Goal: Task Accomplishment & Management: Manage account settings

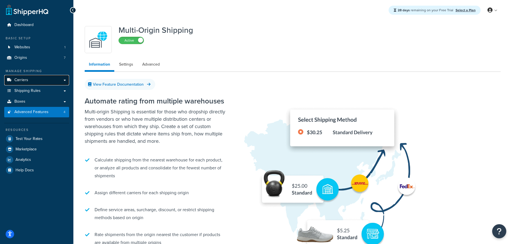
click at [33, 82] on link "Carriers" at bounding box center [36, 80] width 65 height 10
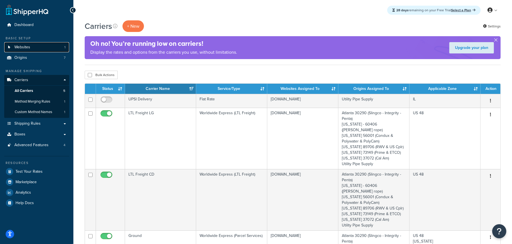
click at [29, 43] on link "Websites 1" at bounding box center [36, 47] width 65 height 10
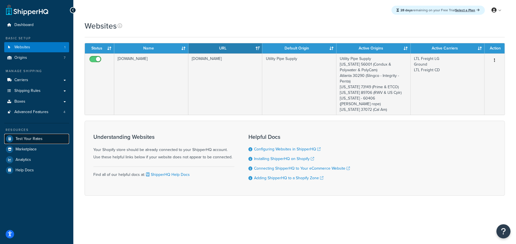
click at [30, 138] on span "Test Your Rates" at bounding box center [29, 138] width 27 height 5
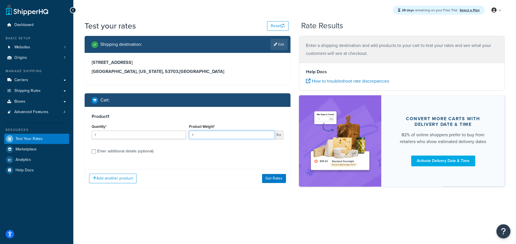
click at [202, 136] on input "1" at bounding box center [232, 134] width 86 height 8
click at [25, 58] on span "Origins" at bounding box center [20, 57] width 13 height 5
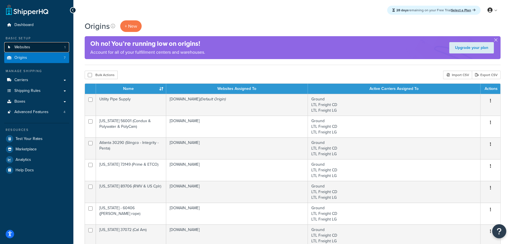
click at [25, 46] on span "Websites" at bounding box center [22, 47] width 16 height 5
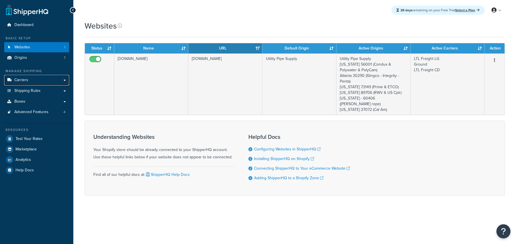
click at [28, 79] on link "Carriers" at bounding box center [36, 80] width 65 height 10
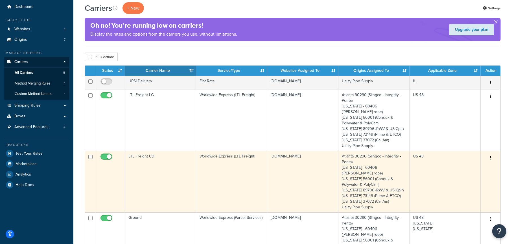
scroll to position [56, 0]
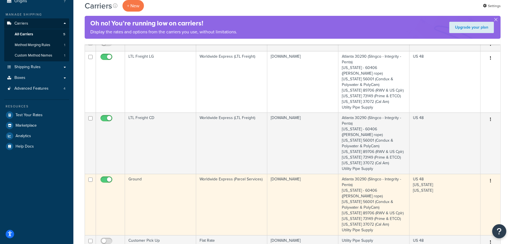
click at [490, 176] on button "button" at bounding box center [491, 180] width 8 height 9
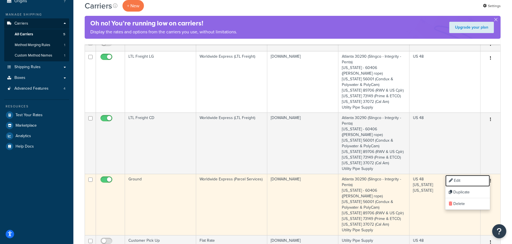
click at [473, 178] on link "Edit" at bounding box center [467, 181] width 45 height 12
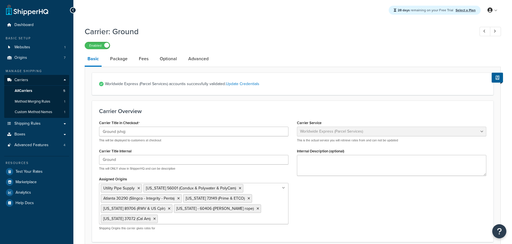
select select "worldwideExpress"
click at [198, 60] on link "Advanced" at bounding box center [198, 59] width 26 height 14
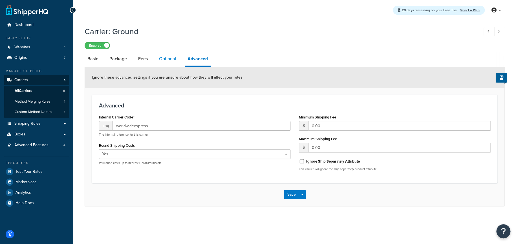
click at [168, 60] on link "Optional" at bounding box center [167, 59] width 23 height 14
select select "business"
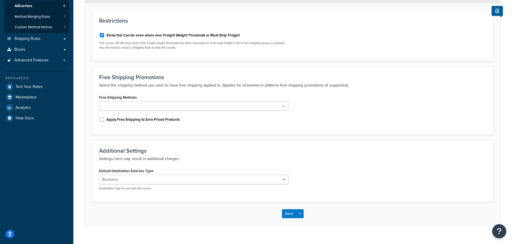
scroll to position [94, 0]
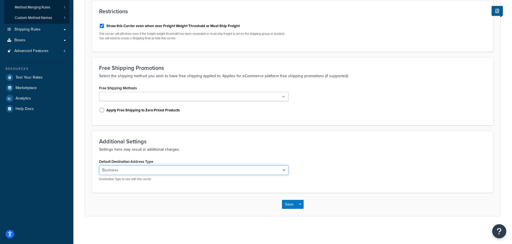
click at [144, 168] on select "Residential Business" at bounding box center [193, 170] width 189 height 10
click at [196, 156] on div "Additional Settings Settings here may result in additional charges. Default Des…" at bounding box center [292, 162] width 401 height 62
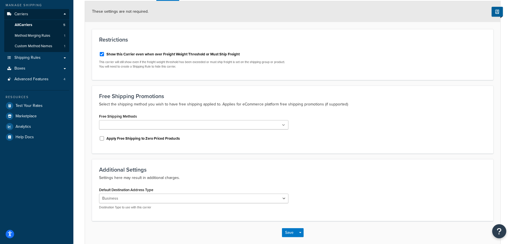
scroll to position [38, 0]
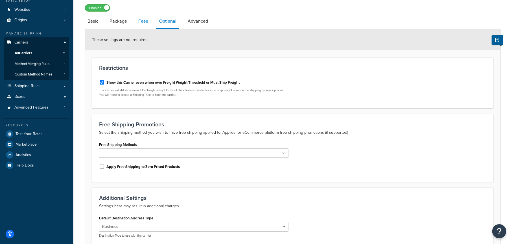
click at [142, 25] on link "Fees" at bounding box center [142, 21] width 15 height 14
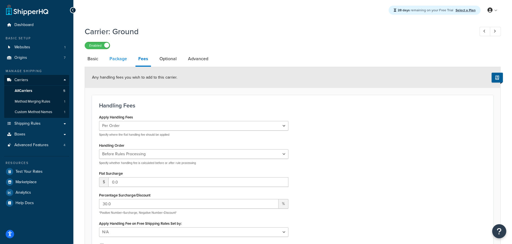
click at [122, 58] on link "Package" at bounding box center [118, 59] width 23 height 14
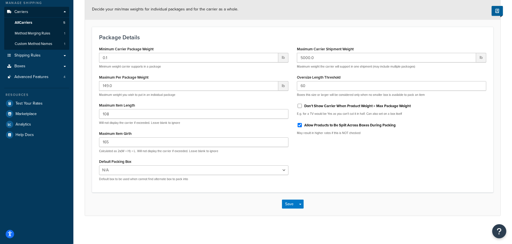
scroll to position [12, 0]
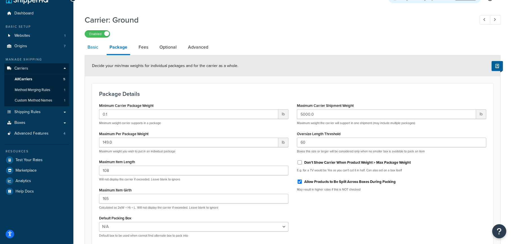
click at [95, 45] on link "Basic" at bounding box center [93, 47] width 16 height 14
select select "worldwideExpress"
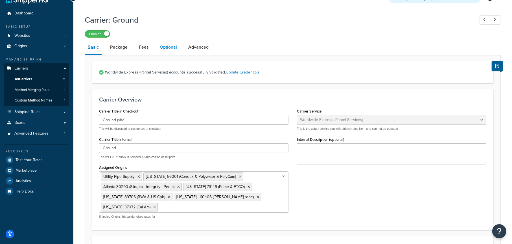
click at [166, 48] on link "Optional" at bounding box center [168, 47] width 23 height 14
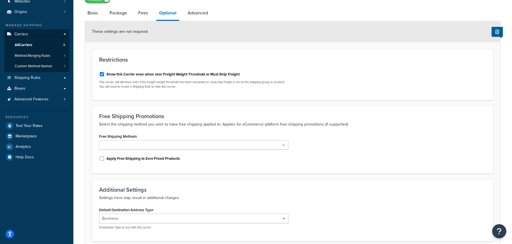
scroll to position [94, 0]
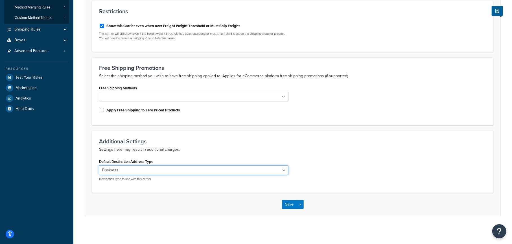
click at [135, 168] on select "Residential Business" at bounding box center [193, 170] width 189 height 10
select select "residential"
click at [99, 165] on select "Residential Business" at bounding box center [193, 170] width 189 height 10
click at [288, 204] on button "Save" at bounding box center [289, 204] width 15 height 9
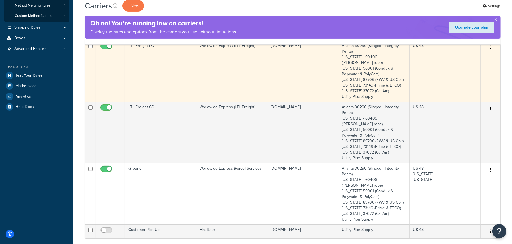
scroll to position [113, 0]
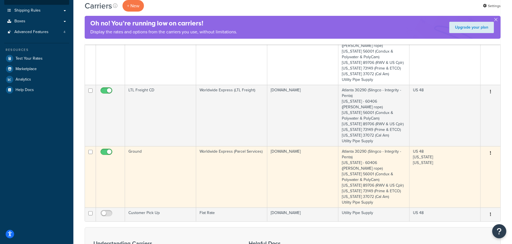
click at [492, 148] on button "button" at bounding box center [491, 152] width 8 height 9
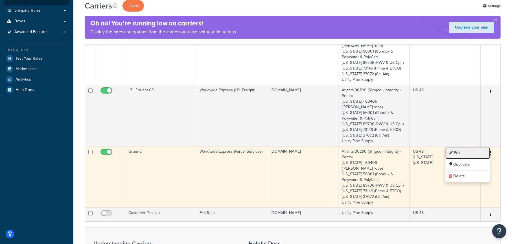
click at [472, 150] on link "Edit" at bounding box center [467, 153] width 45 height 12
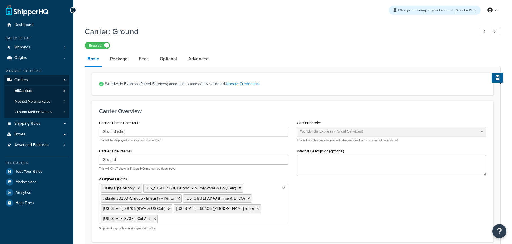
select select "worldwideExpress"
click at [306, 49] on div "Enabled" at bounding box center [293, 45] width 416 height 8
click at [29, 169] on span "Test Your Rates" at bounding box center [29, 171] width 27 height 5
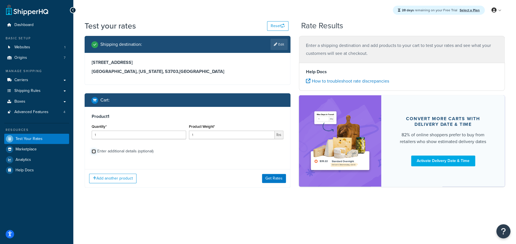
click at [95, 151] on input "Enter additional details (optional)" at bounding box center [94, 151] width 4 height 4
checkbox input "true"
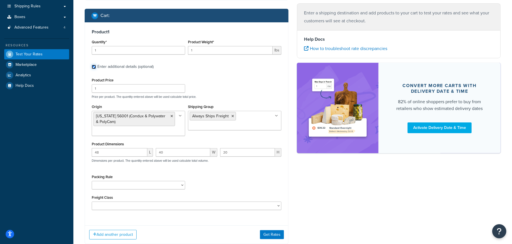
scroll to position [85, 0]
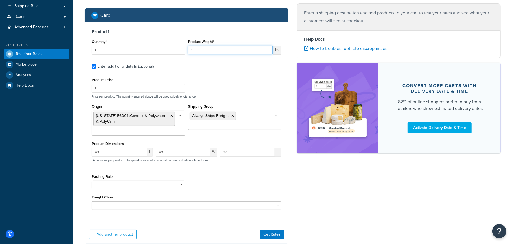
drag, startPoint x: 197, startPoint y: 49, endPoint x: 176, endPoint y: 53, distance: 21.3
click at [176, 53] on div "Quantity* 1 Product Weight* 1 lbs" at bounding box center [186, 48] width 192 height 21
type input "96"
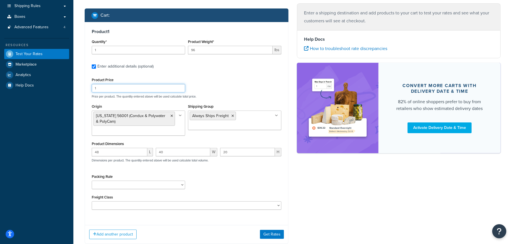
click at [218, 84] on div "Product Price 1 Price per product. The quantity entered above will be used calc…" at bounding box center [186, 87] width 192 height 22
click at [234, 116] on li "Always Ships Freight" at bounding box center [213, 115] width 46 height 8
click at [232, 116] on icon at bounding box center [232, 115] width 3 height 3
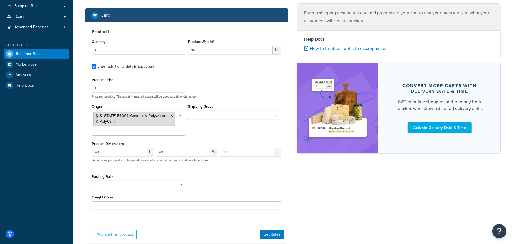
click at [172, 116] on icon at bounding box center [171, 115] width 3 height 3
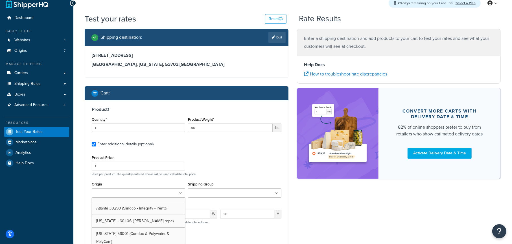
scroll to position [0, 0]
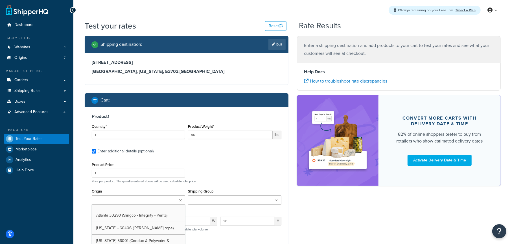
click at [223, 161] on div "Product Price 1 Price per product. The quantity entered above will be used calc…" at bounding box center [186, 172] width 192 height 22
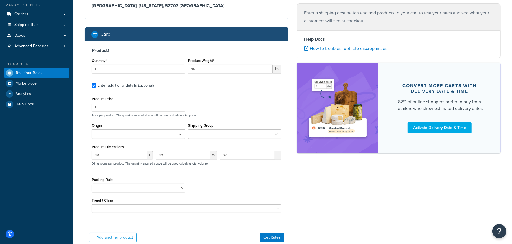
scroll to position [85, 0]
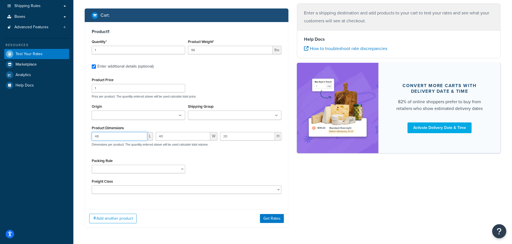
drag, startPoint x: 101, startPoint y: 135, endPoint x: 83, endPoint y: 136, distance: 18.1
click at [83, 136] on div "Shipping destination : Edit 123 State Street Madison, Wisconsin, 53703 , United…" at bounding box center [186, 93] width 212 height 285
type input "19"
type input "25"
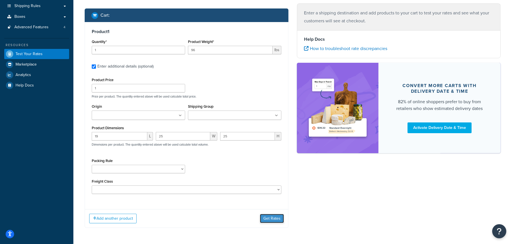
click at [273, 217] on button "Get Rates" at bounding box center [272, 218] width 24 height 9
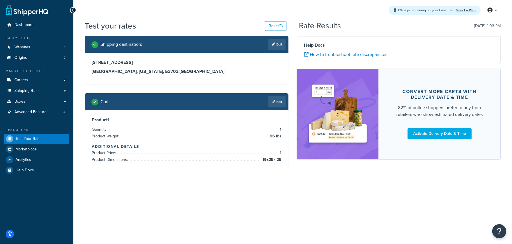
scroll to position [0, 0]
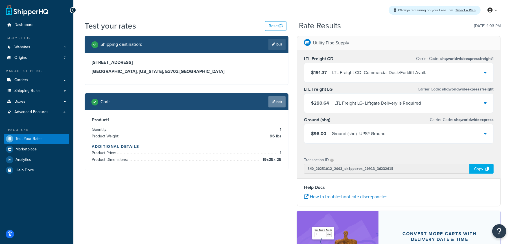
click at [278, 100] on link "Edit" at bounding box center [276, 101] width 17 height 11
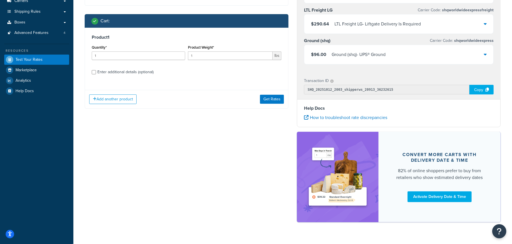
scroll to position [85, 0]
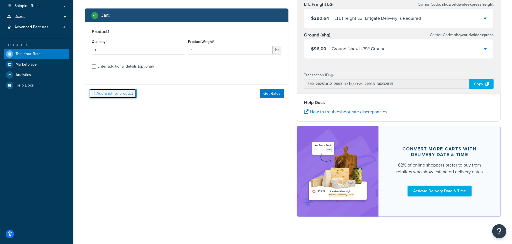
click at [132, 92] on button "Add another product" at bounding box center [112, 94] width 47 height 10
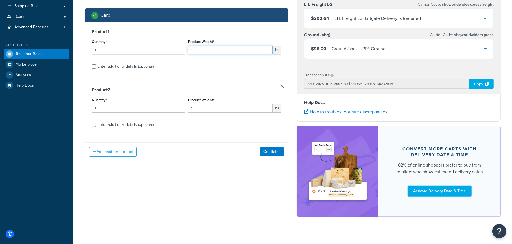
drag, startPoint x: 199, startPoint y: 51, endPoint x: 174, endPoint y: 52, distance: 24.3
click at [174, 52] on div "Quantity* 1 Product Weight* 1 lbs" at bounding box center [186, 48] width 192 height 21
type input "96"
click at [133, 124] on div "Enter additional details (optional)" at bounding box center [125, 125] width 56 height 8
click at [96, 124] on input "Enter additional details (optional)" at bounding box center [94, 124] width 4 height 4
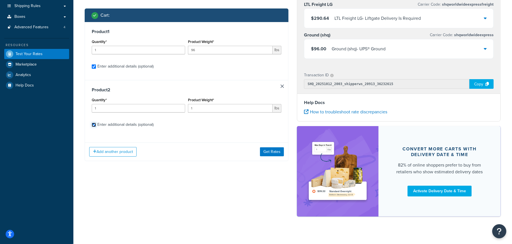
checkbox input "true"
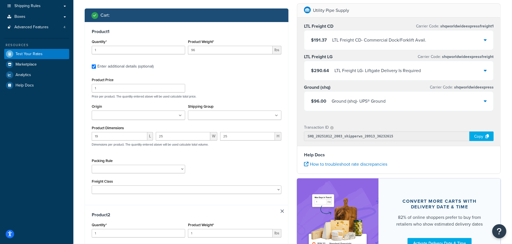
scroll to position [113, 0]
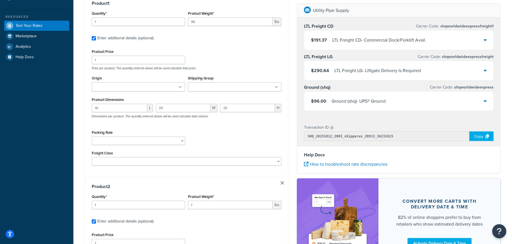
click at [202, 87] on input "Shipping Group" at bounding box center [215, 87] width 50 height 6
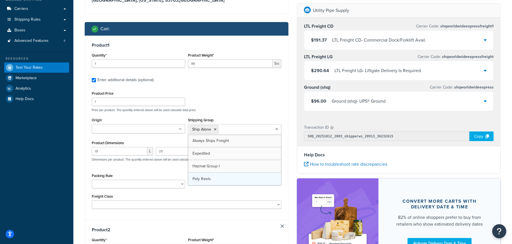
scroll to position [85, 0]
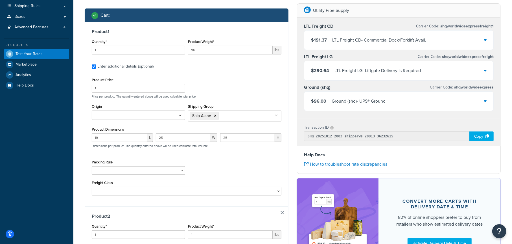
click at [237, 93] on div "Product Price 1 Price per product. The quantity entered above will be used calc…" at bounding box center [186, 87] width 192 height 22
click at [122, 117] on input "Origin" at bounding box center [118, 115] width 50 height 6
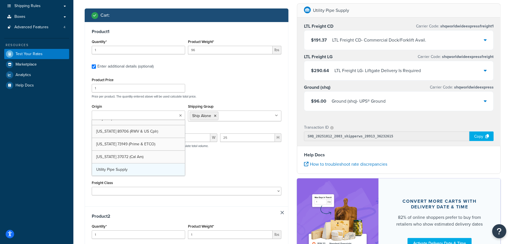
scroll to position [28, 0]
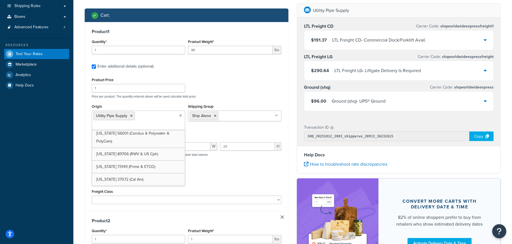
click at [251, 82] on div "Product Price 1 Price per product. The quantity entered above will be used calc…" at bounding box center [186, 87] width 192 height 22
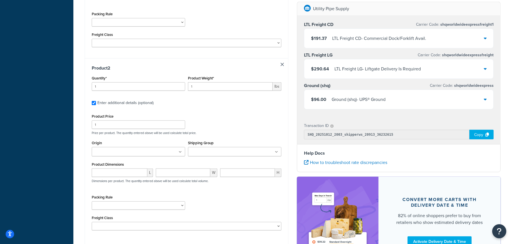
scroll to position [254, 0]
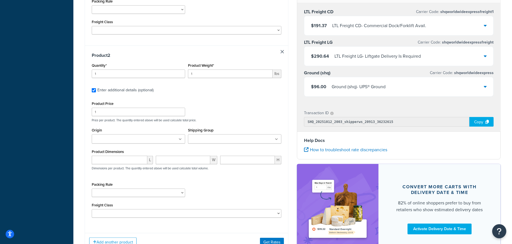
click at [283, 51] on link at bounding box center [282, 51] width 3 height 3
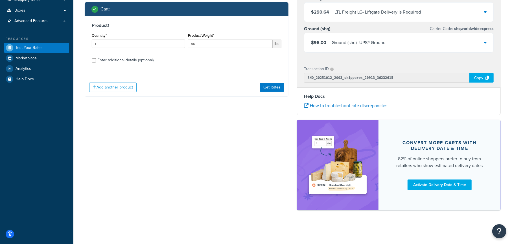
scroll to position [63, 0]
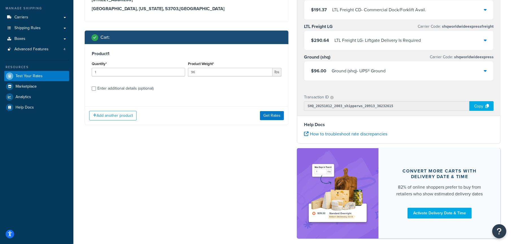
click at [134, 90] on div "Enter additional details (optional)" at bounding box center [125, 88] width 56 height 8
click at [96, 90] on input "Enter additional details (optional)" at bounding box center [94, 88] width 4 height 4
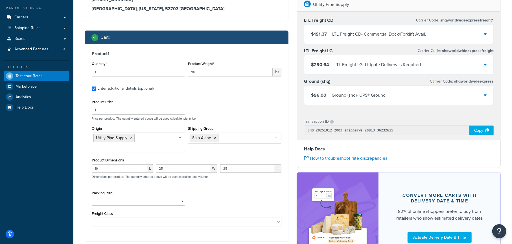
click at [142, 89] on div "Enter additional details (optional)" at bounding box center [125, 88] width 56 height 8
click at [96, 89] on input "Enter additional details (optional)" at bounding box center [94, 88] width 4 height 4
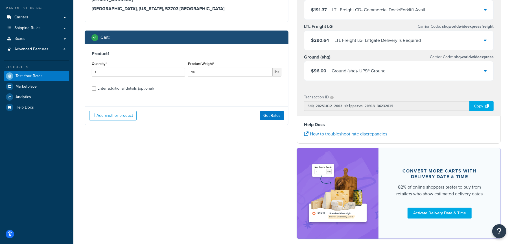
click at [142, 89] on div "Enter additional details (optional)" at bounding box center [125, 88] width 56 height 8
click at [96, 89] on input "Enter additional details (optional)" at bounding box center [94, 88] width 4 height 4
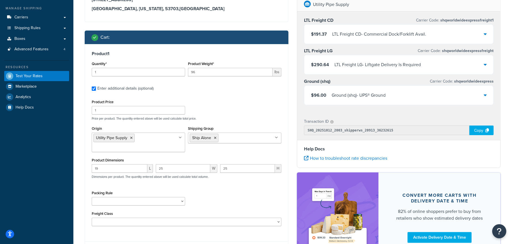
click at [142, 89] on div "Enter additional details (optional)" at bounding box center [125, 88] width 56 height 8
click at [96, 89] on input "Enter additional details (optional)" at bounding box center [94, 88] width 4 height 4
checkbox input "false"
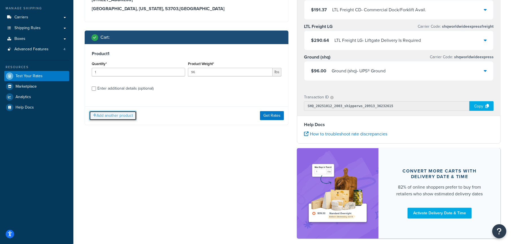
click at [125, 117] on button "Add another product" at bounding box center [112, 116] width 47 height 10
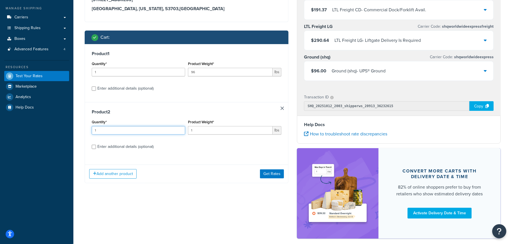
drag, startPoint x: 117, startPoint y: 130, endPoint x: 104, endPoint y: 130, distance: 13.0
click at [104, 130] on input "1" at bounding box center [138, 130] width 93 height 8
drag, startPoint x: 199, startPoint y: 131, endPoint x: 184, endPoint y: 131, distance: 14.7
click at [184, 131] on div "Quantity* 1 Product Weight* 1 lbs" at bounding box center [186, 128] width 192 height 21
click at [202, 128] on input "1" at bounding box center [230, 130] width 85 height 8
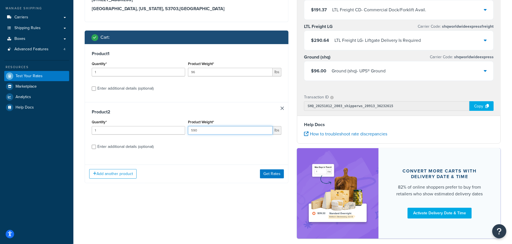
type input "590"
click at [116, 147] on div "Enter additional details (optional)" at bounding box center [125, 147] width 56 height 8
click at [96, 147] on input "Enter additional details (optional)" at bounding box center [94, 146] width 4 height 4
checkbox input "true"
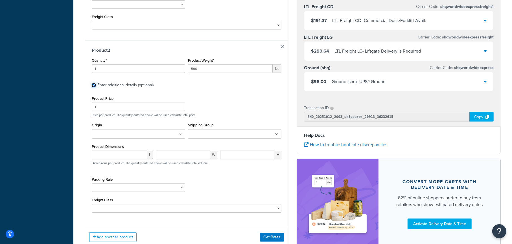
scroll to position [260, 0]
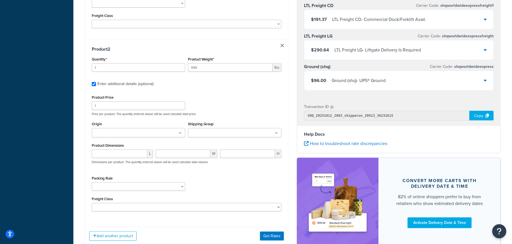
click at [111, 133] on input "Origin" at bounding box center [118, 133] width 50 height 6
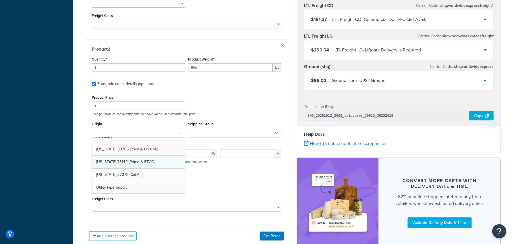
scroll to position [28, 0]
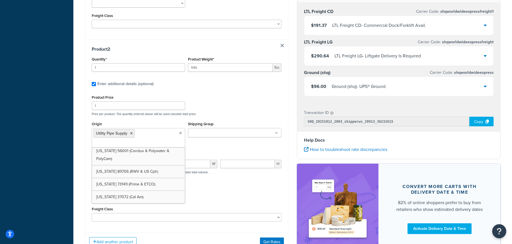
click at [202, 132] on input "Shipping Group" at bounding box center [215, 133] width 50 height 6
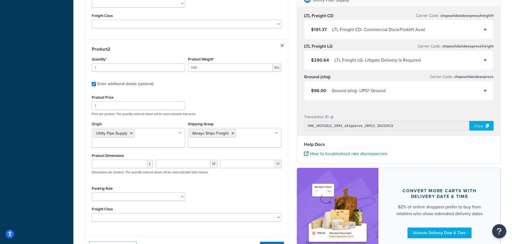
click at [255, 112] on p "Price per product. The quantity entered above will be used calculate total pric…" at bounding box center [186, 114] width 192 height 4
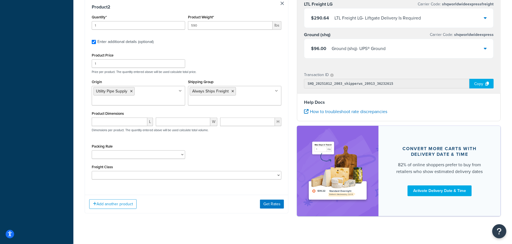
scroll to position [308, 0]
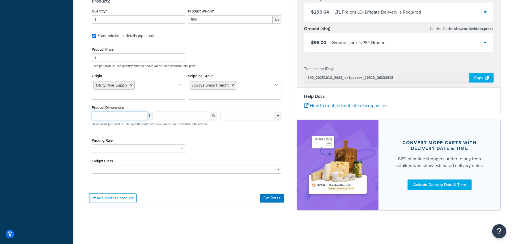
click at [130, 117] on input "number" at bounding box center [120, 115] width 56 height 8
type input "48"
type input "40"
click at [247, 155] on div "Packing Rule Pack Alone Pallet Test" at bounding box center [186, 146] width 192 height 21
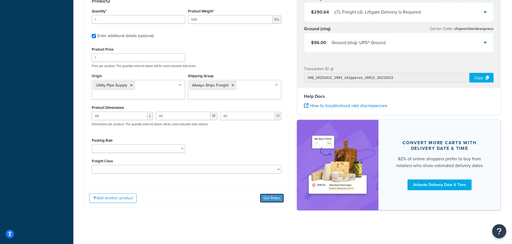
click at [271, 196] on button "Get Rates" at bounding box center [272, 197] width 24 height 9
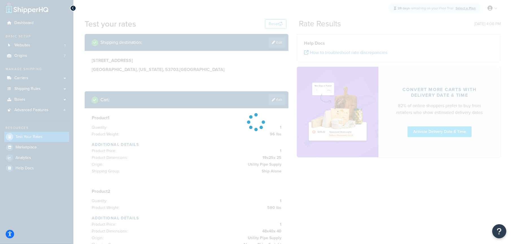
scroll to position [0, 0]
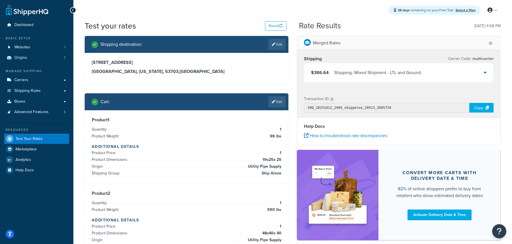
click at [365, 75] on div "Shipping - Mixed Shipment - LTL and Ground" at bounding box center [377, 73] width 87 height 8
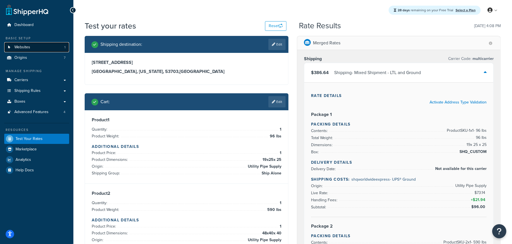
click at [23, 45] on span "Websites" at bounding box center [22, 47] width 16 height 5
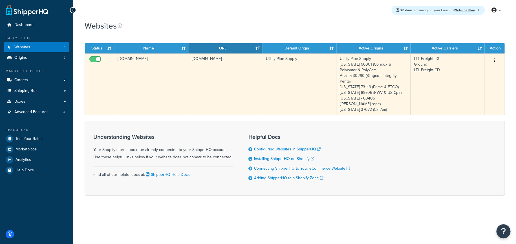
click at [93, 58] on input "checkbox" at bounding box center [96, 60] width 16 height 7
checkbox input "false"
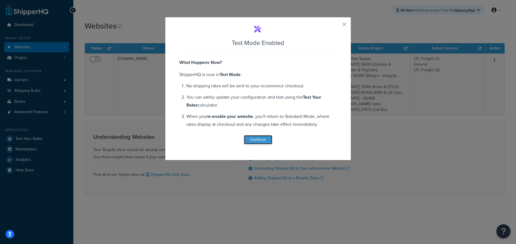
click at [258, 141] on button "Continue" at bounding box center [258, 139] width 28 height 9
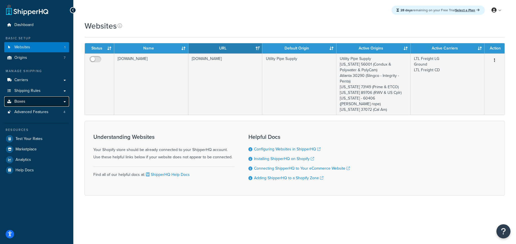
click at [32, 101] on link "Boxes" at bounding box center [36, 101] width 65 height 10
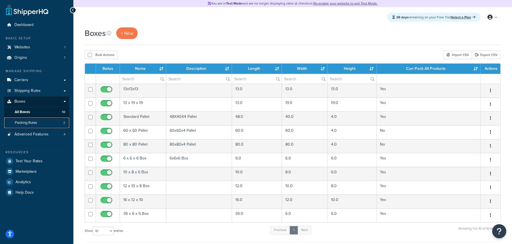
click at [34, 122] on span "Packing Rules" at bounding box center [26, 122] width 22 height 5
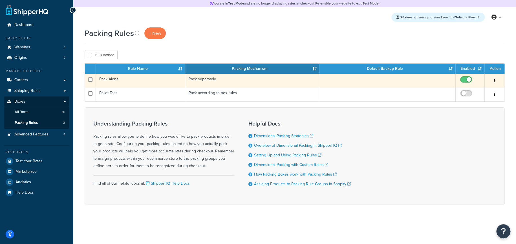
click at [117, 81] on td "Pack Alone" at bounding box center [140, 81] width 89 height 14
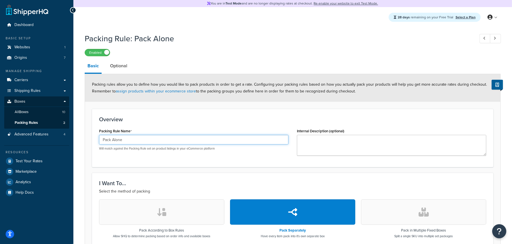
drag, startPoint x: 123, startPoint y: 140, endPoint x: 93, endPoint y: 140, distance: 29.9
click at [93, 140] on div "Overview Packing Rule Name Pack Alone Will match against the Packing Rule set o…" at bounding box center [292, 138] width 401 height 58
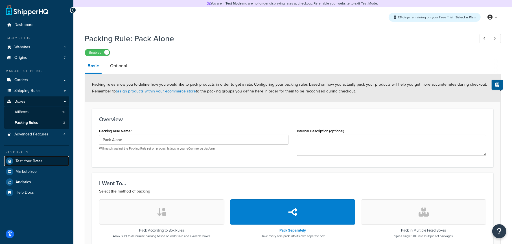
click at [36, 160] on span "Test Your Rates" at bounding box center [29, 161] width 27 height 5
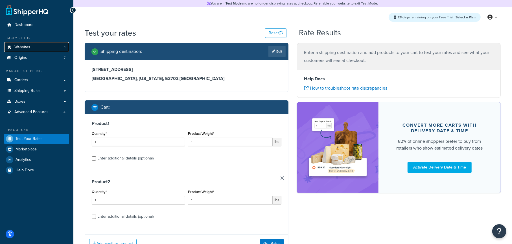
click at [38, 45] on link "Websites 1" at bounding box center [36, 47] width 65 height 10
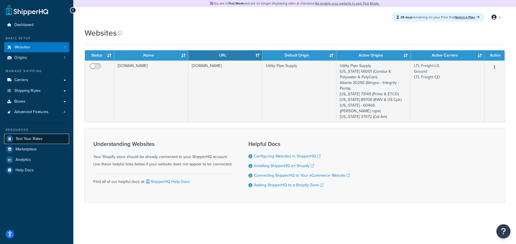
click at [38, 139] on span "Test Your Rates" at bounding box center [29, 138] width 27 height 5
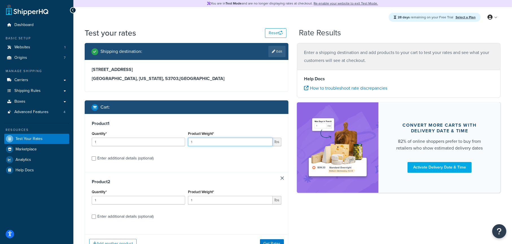
drag, startPoint x: 200, startPoint y: 144, endPoint x: 178, endPoint y: 143, distance: 21.4
click at [178, 143] on div "Quantity* 1 Product Weight* 1 lbs" at bounding box center [186, 140] width 192 height 21
type input "80"
click at [119, 159] on div "Enter additional details (optional)" at bounding box center [125, 158] width 56 height 8
click at [96, 159] on input "Enter additional details (optional)" at bounding box center [94, 158] width 4 height 4
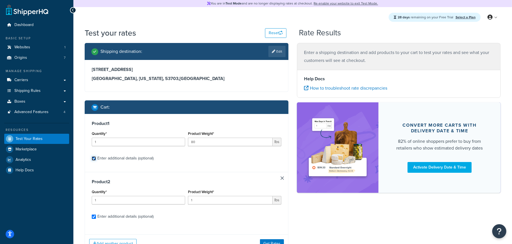
checkbox input "true"
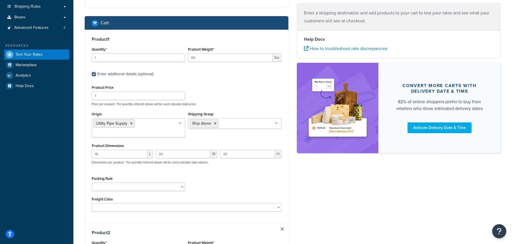
scroll to position [85, 0]
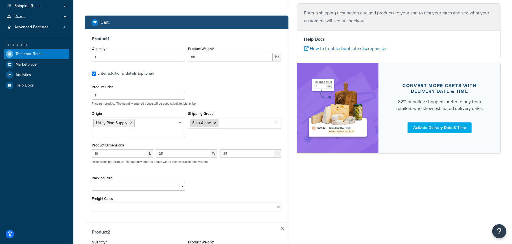
click at [216, 123] on li "Ship Alone" at bounding box center [204, 123] width 29 height 8
click at [116, 184] on select "Pack Alone Pallet Test" at bounding box center [138, 186] width 93 height 8
select select "86965"
click at [92, 182] on select "Pack Alone Pallet Test" at bounding box center [138, 186] width 93 height 8
click at [209, 181] on div "Packing Rule Pack Alone Pallet Test" at bounding box center [186, 184] width 192 height 21
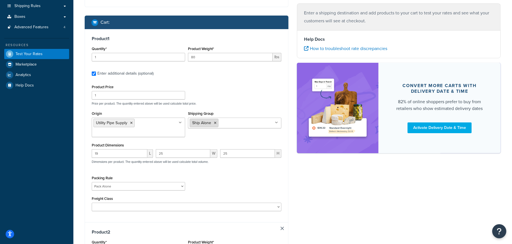
click at [214, 123] on icon at bounding box center [215, 122] width 3 height 3
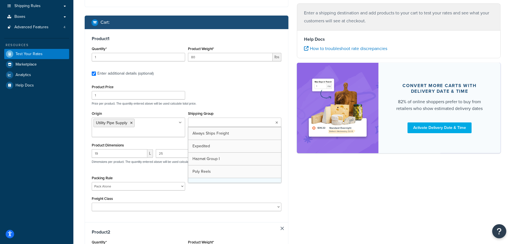
scroll to position [0, 0]
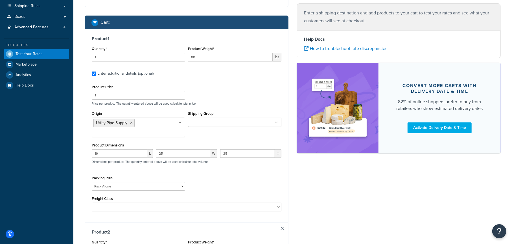
click at [298, 171] on div "Shipping destination : Edit [STREET_ADDRESS][US_STATE] Cart : Product 1 Quantit…" at bounding box center [292, 202] width 424 height 488
click at [202, 123] on input "Shipping Group" at bounding box center [215, 122] width 50 height 6
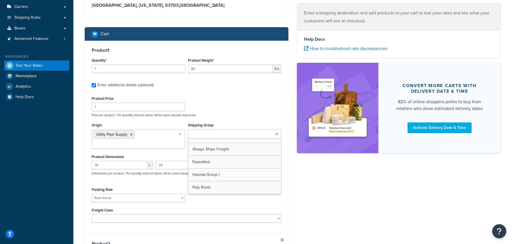
scroll to position [85, 0]
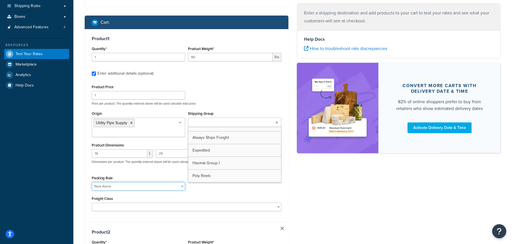
click at [172, 185] on select "Pack Alone Pallet Test" at bounding box center [138, 186] width 93 height 8
select select
click at [92, 182] on select "Pack Alone Pallet Test" at bounding box center [138, 186] width 93 height 8
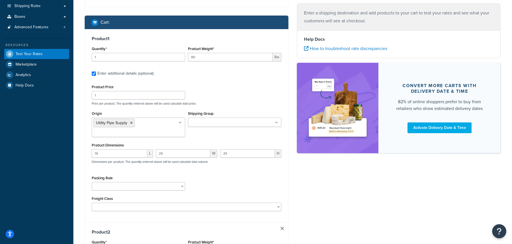
click at [234, 184] on div "Packing Rule Pack Alone Pallet Test" at bounding box center [186, 184] width 192 height 21
click at [218, 122] on input "Shipping Group" at bounding box center [215, 122] width 50 height 6
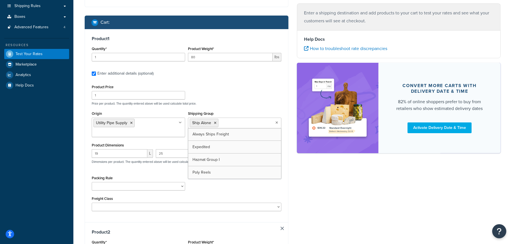
click at [248, 102] on p "Price per product. The quantity entered above will be used calculate total pric…" at bounding box center [186, 103] width 192 height 4
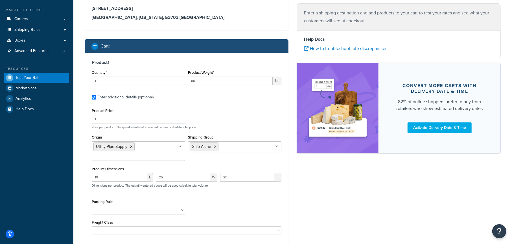
scroll to position [28, 0]
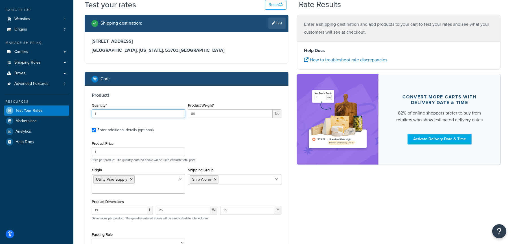
drag, startPoint x: 103, startPoint y: 114, endPoint x: 84, endPoint y: 115, distance: 18.9
type input "2"
click at [231, 138] on div "Product 1 Quantity* 2 Product Weight* 80 lbs Enter additional details (optional…" at bounding box center [186, 182] width 203 height 193
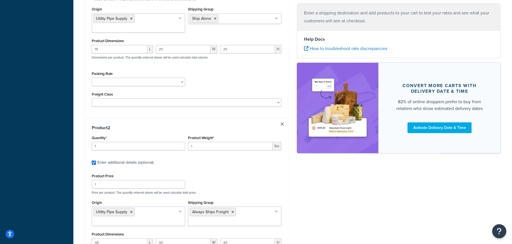
scroll to position [198, 0]
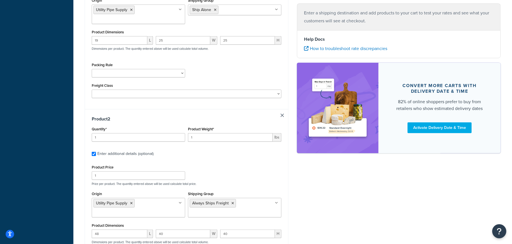
click at [282, 115] on link at bounding box center [282, 114] width 3 height 3
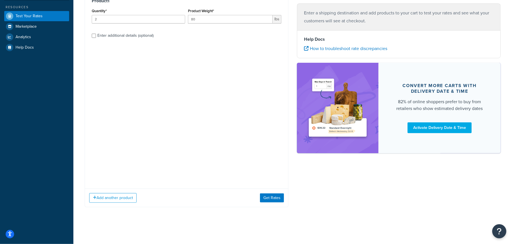
scroll to position [0, 0]
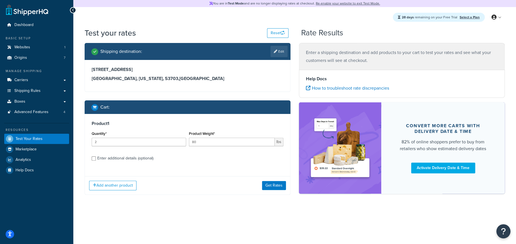
click at [116, 157] on div "Enter additional details (optional)" at bounding box center [125, 158] width 56 height 8
click at [96, 157] on input "Enter additional details (optional)" at bounding box center [94, 158] width 4 height 4
checkbox input "true"
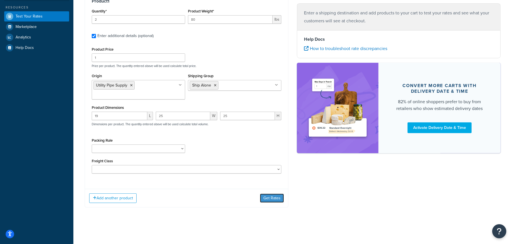
click at [268, 195] on button "Get Rates" at bounding box center [272, 197] width 24 height 9
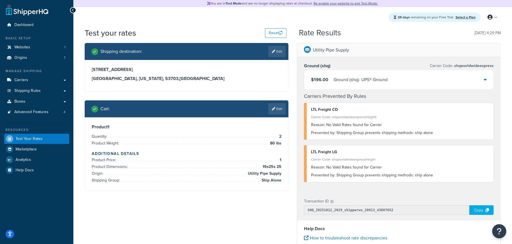
click at [357, 84] on div "$196.00 Ground (shq) - UPS® Ground" at bounding box center [398, 79] width 189 height 19
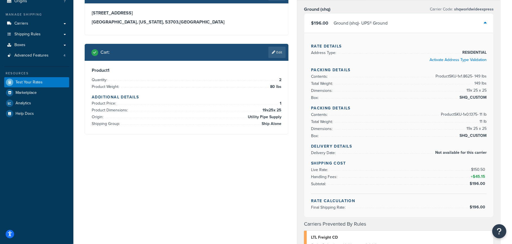
scroll to position [28, 0]
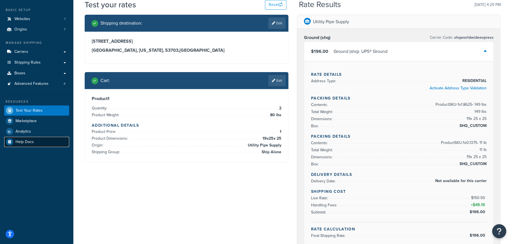
click at [28, 142] on span "Help Docs" at bounding box center [25, 141] width 18 height 5
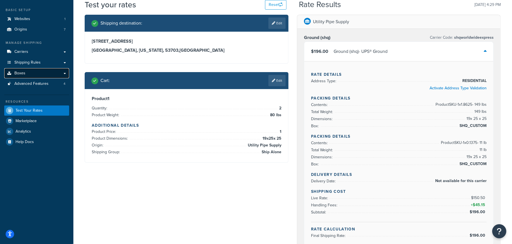
click at [32, 74] on link "Boxes" at bounding box center [36, 73] width 65 height 10
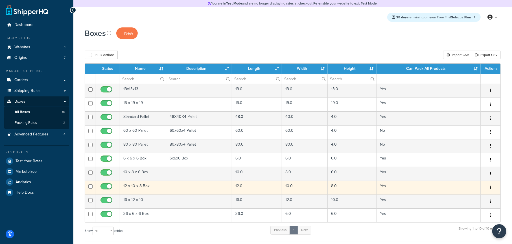
scroll to position [28, 0]
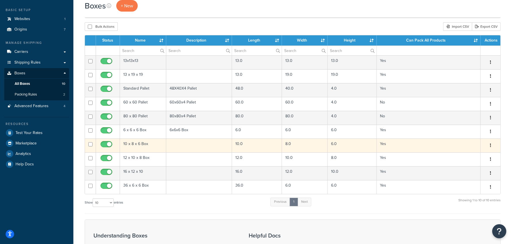
click at [177, 144] on td at bounding box center [199, 145] width 66 height 14
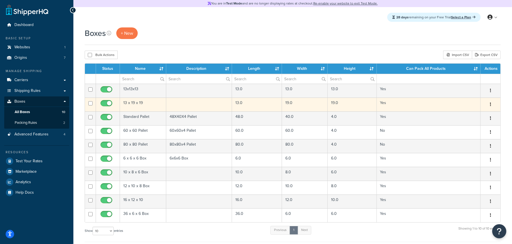
click at [150, 102] on td "13 x 19 x 19" at bounding box center [143, 104] width 46 height 14
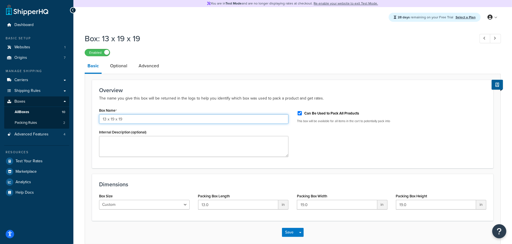
click at [146, 119] on input "13 x 19 x 19" at bounding box center [193, 119] width 189 height 10
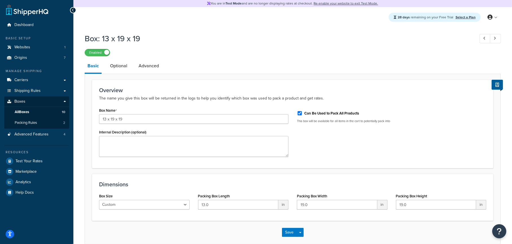
click at [154, 106] on div "Box Name 13 x 19 x 19" at bounding box center [193, 114] width 189 height 17
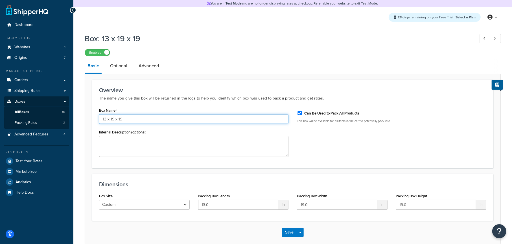
click at [149, 120] on input "13 x 19 x 19" at bounding box center [193, 119] width 189 height 10
drag, startPoint x: 107, startPoint y: 119, endPoint x: 81, endPoint y: 120, distance: 25.7
click at [81, 120] on div "Box: 13 x 19 x 19 Enabled Basic Optional Advanced Overview The name you give th…" at bounding box center [292, 144] width 439 height 228
type input "13 x 19 x 19 Box"
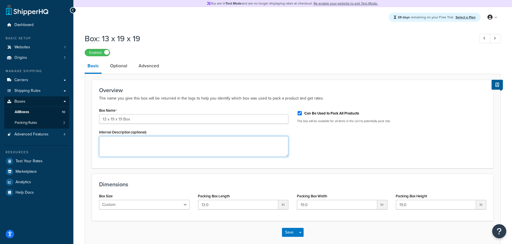
click at [128, 146] on textarea "Internal Description (optional)" at bounding box center [193, 146] width 189 height 21
paste textarea "13 x 19 x 19 Box"
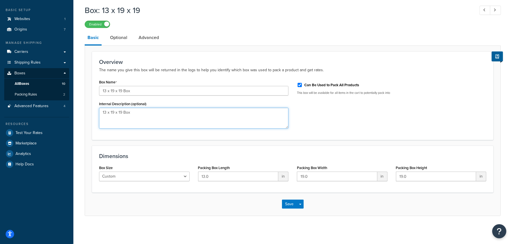
scroll to position [28, 0]
type textarea "13 x 19 x 19 Box"
click at [290, 205] on button "Save" at bounding box center [289, 203] width 15 height 9
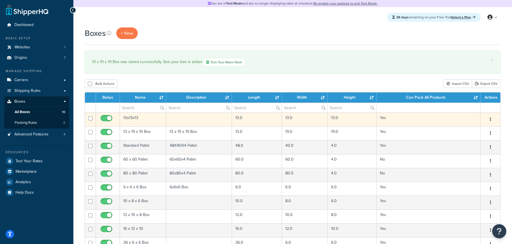
click at [144, 118] on td "13x13x13" at bounding box center [143, 119] width 46 height 14
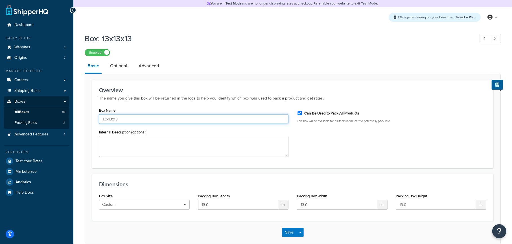
drag, startPoint x: 106, startPoint y: 118, endPoint x: 111, endPoint y: 119, distance: 5.4
click at [106, 118] on input "13x13x13" at bounding box center [193, 119] width 189 height 10
drag, startPoint x: 124, startPoint y: 120, endPoint x: 95, endPoint y: 122, distance: 29.4
click at [95, 122] on div "Box Name 13 x 13 x 13 Box Internal Description (optional)" at bounding box center [194, 133] width 198 height 55
type input "13 x 13 x 13 Box"
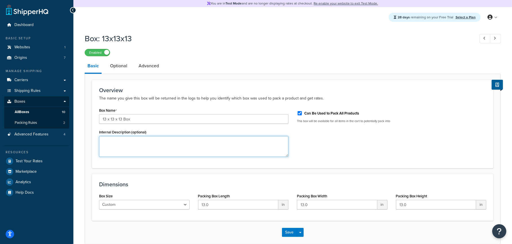
click at [230, 146] on textarea "Internal Description (optional)" at bounding box center [193, 146] width 189 height 21
paste textarea "13 x 13 x 13 Box"
type textarea "13 x 13 x 13 Box"
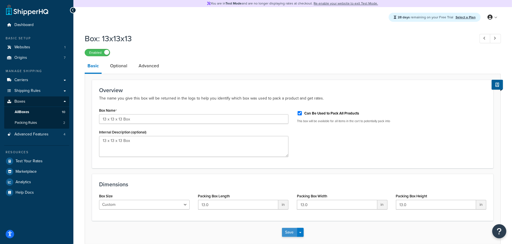
click at [289, 231] on button "Save" at bounding box center [289, 231] width 15 height 9
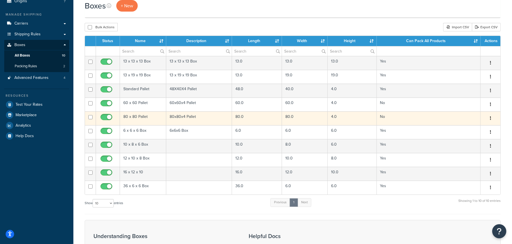
scroll to position [85, 0]
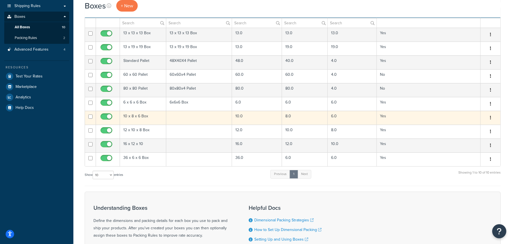
click at [139, 117] on td "10 x 8 x 6 Box" at bounding box center [143, 118] width 46 height 14
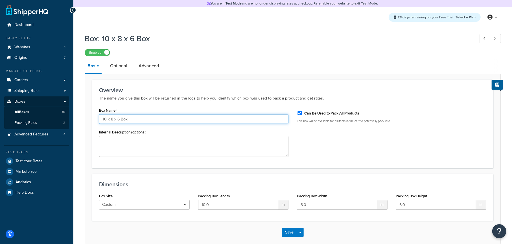
drag, startPoint x: 128, startPoint y: 118, endPoint x: 85, endPoint y: 121, distance: 43.8
click at [85, 121] on form "Overview The name you give this box will be returned in the logs to help you id…" at bounding box center [292, 162] width 415 height 164
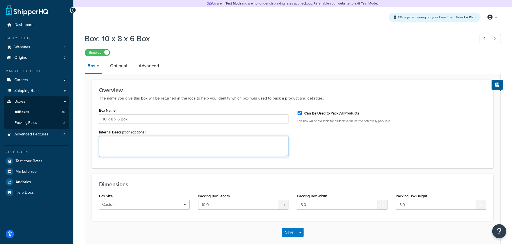
click at [209, 146] on textarea "Internal Description (optional)" at bounding box center [193, 146] width 189 height 21
paste textarea "10 x 8 x 6 Box"
type textarea "10 x 8 x 6 Box"
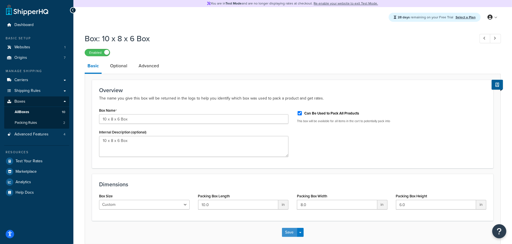
click at [290, 233] on button "Save" at bounding box center [289, 231] width 15 height 9
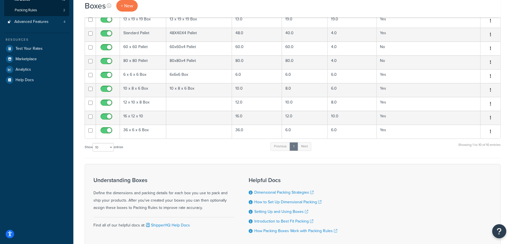
scroll to position [113, 0]
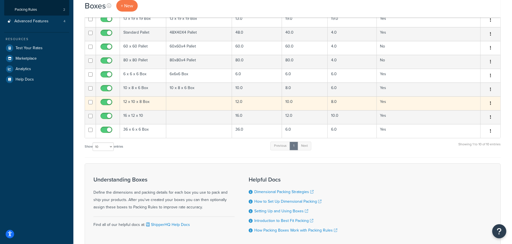
click at [137, 100] on td "12 x 10 x 8 Box" at bounding box center [143, 103] width 46 height 14
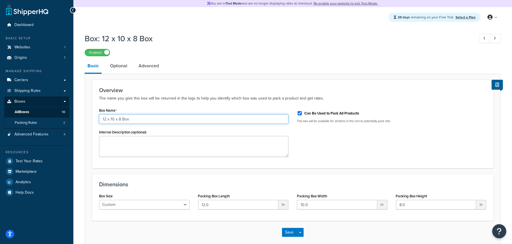
drag, startPoint x: 131, startPoint y: 120, endPoint x: 67, endPoint y: 121, distance: 64.1
click at [67, 121] on div "Dashboard Basic Setup Websites 1 Origins 7 Manage Shipping Carriers Carriers Al…" at bounding box center [256, 136] width 512 height 272
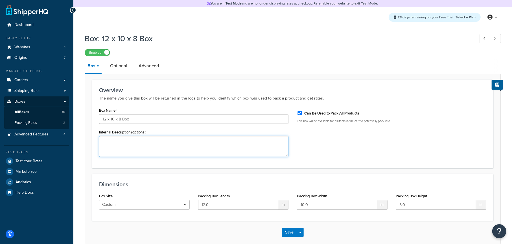
click at [221, 143] on textarea "Internal Description (optional)" at bounding box center [193, 146] width 189 height 21
paste textarea "12 x 10 x 8 Box"
type textarea "12 x 10 x 8 Box"
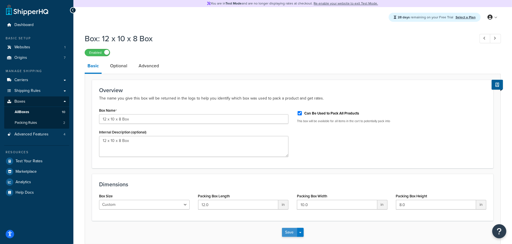
click at [286, 230] on button "Save" at bounding box center [289, 231] width 15 height 9
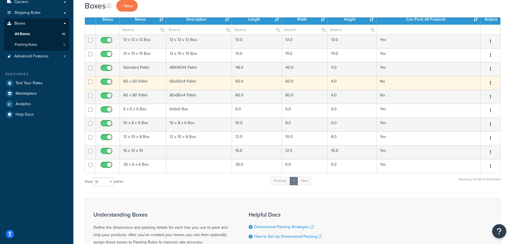
scroll to position [85, 0]
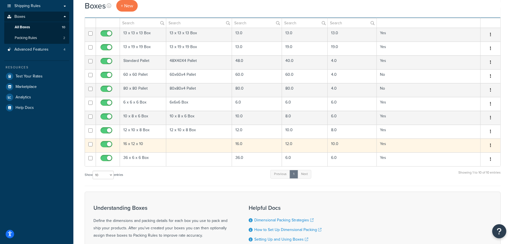
click at [133, 142] on td "16 x 12 x 10" at bounding box center [143, 145] width 46 height 14
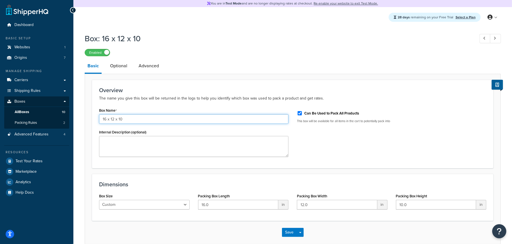
click at [133, 118] on input "16 x 12 x 10" at bounding box center [193, 119] width 189 height 10
drag, startPoint x: 133, startPoint y: 118, endPoint x: 69, endPoint y: 123, distance: 63.9
click at [69, 123] on div "Dashboard Basic Setup Websites 1 Origins 7 Manage Shipping Carriers Carriers Al…" at bounding box center [256, 136] width 512 height 272
type input "16 x 12 x 10 Box"
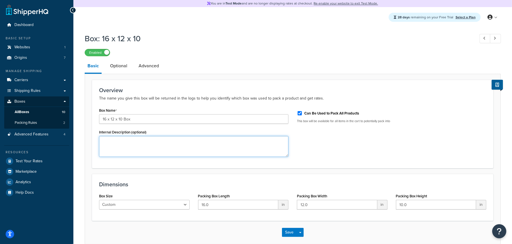
click at [214, 143] on textarea "Internal Description (optional)" at bounding box center [193, 146] width 189 height 21
paste textarea "16 x 12 x 10 Box"
type textarea "16 x 12 x 10 Box"
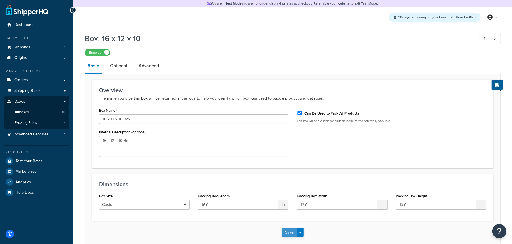
click at [288, 231] on button "Save" at bounding box center [289, 231] width 15 height 9
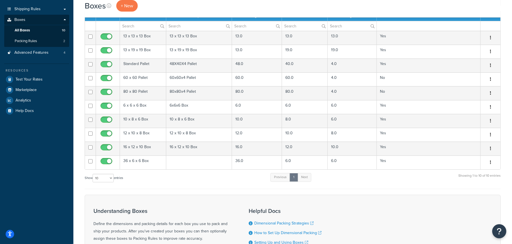
scroll to position [85, 0]
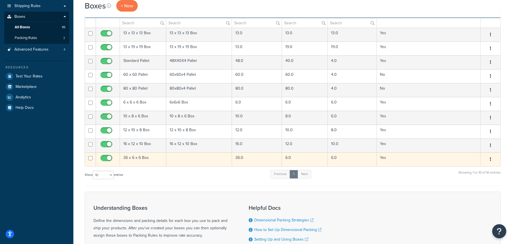
click at [135, 157] on td "36 x 6 x 6 Box" at bounding box center [143, 159] width 46 height 14
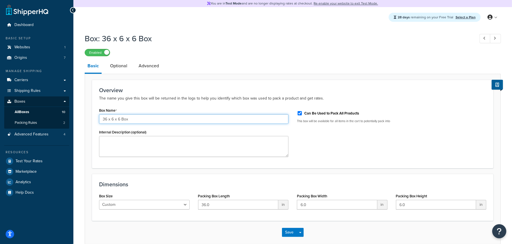
drag, startPoint x: 132, startPoint y: 118, endPoint x: 77, endPoint y: 119, distance: 54.8
click at [77, 119] on div "Box: 36 x 6 x 6 Box Enabled Basic Optional Advanced Overview The name you give …" at bounding box center [292, 144] width 439 height 228
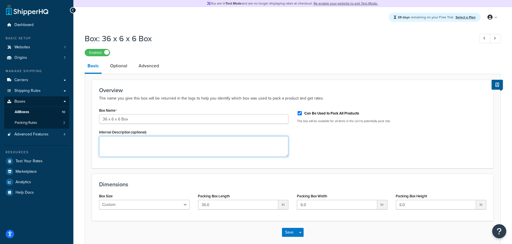
click at [213, 145] on textarea "Internal Description (optional)" at bounding box center [193, 146] width 189 height 21
paste textarea "36 x 6 x 6 Box"
type textarea "36 x 6 x 6 Box"
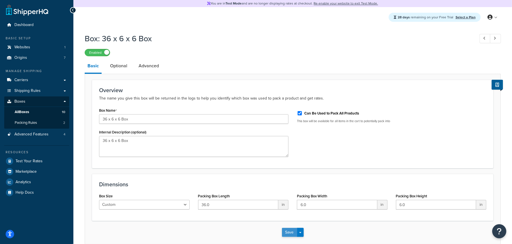
click at [289, 229] on button "Save" at bounding box center [289, 231] width 15 height 9
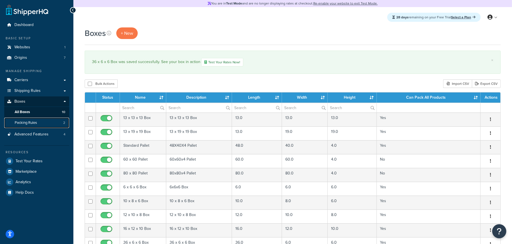
click at [22, 120] on span "Packing Rules" at bounding box center [26, 122] width 22 height 5
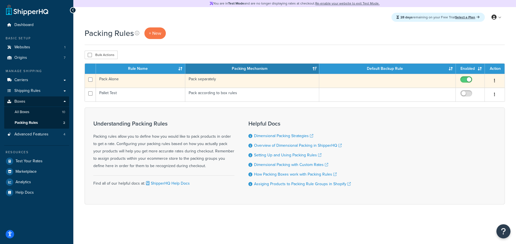
click at [222, 80] on td "Pack separately" at bounding box center [252, 81] width 134 height 14
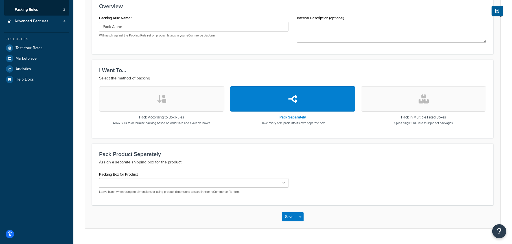
scroll to position [126, 0]
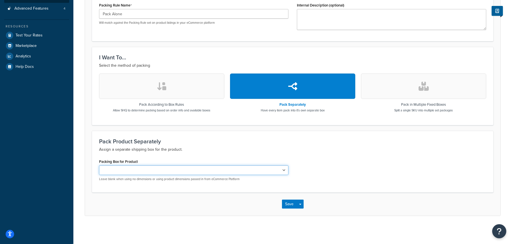
click at [167, 171] on select "60 x 60 Pallet 80 x 80 Pallet" at bounding box center [193, 170] width 189 height 10
click at [211, 150] on p "Assign a separate shipping box for the product." at bounding box center [292, 149] width 387 height 7
click at [181, 169] on select "60 x 60 Pallet 80 x 80 Pallet" at bounding box center [193, 170] width 189 height 10
click at [213, 149] on p "Assign a separate shipping box for the product." at bounding box center [292, 149] width 387 height 7
click at [203, 152] on p "Assign a separate shipping box for the product." at bounding box center [292, 149] width 387 height 7
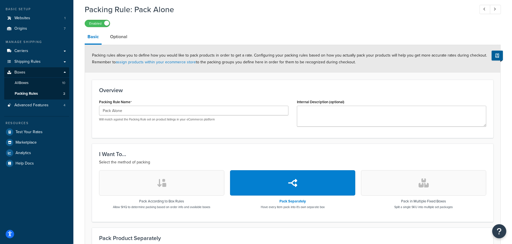
scroll to position [13, 0]
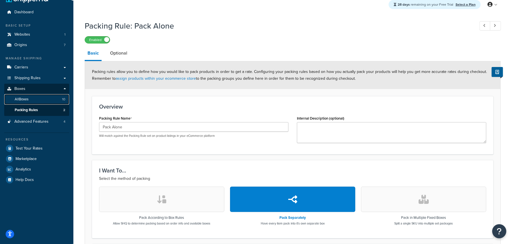
click at [29, 99] on span "All Boxes" at bounding box center [22, 99] width 14 height 5
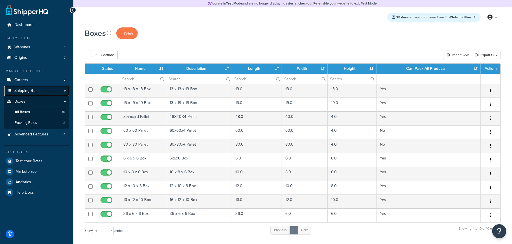
click at [32, 91] on span "Shipping Rules" at bounding box center [27, 90] width 26 height 5
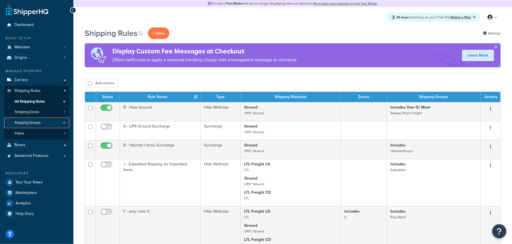
click at [34, 122] on span "Shipping Groups" at bounding box center [28, 122] width 26 height 5
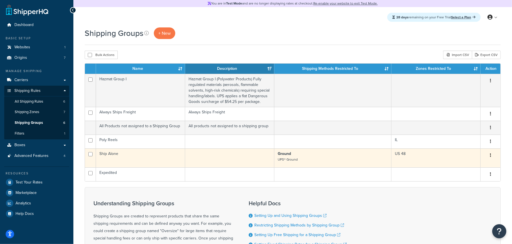
click at [139, 154] on td "Ship Alone" at bounding box center [140, 157] width 89 height 19
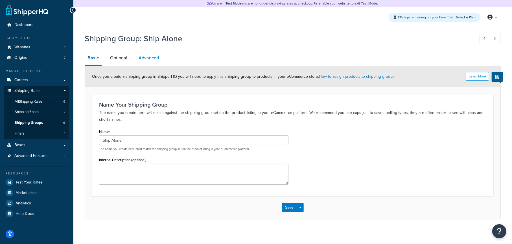
click at [146, 55] on link "Advanced" at bounding box center [149, 58] width 26 height 14
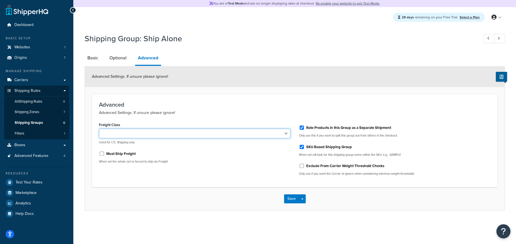
click at [142, 133] on select "50 55 60 65 70 77.5 85 92.5 100 110 125 150 175 200 250 300 400 500" at bounding box center [195, 133] width 192 height 10
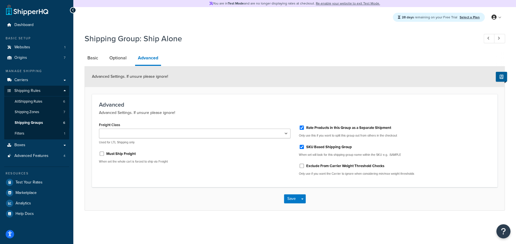
click at [373, 103] on h3 "Advanced" at bounding box center [295, 104] width 392 height 6
click at [119, 59] on link "Optional" at bounding box center [118, 58] width 23 height 14
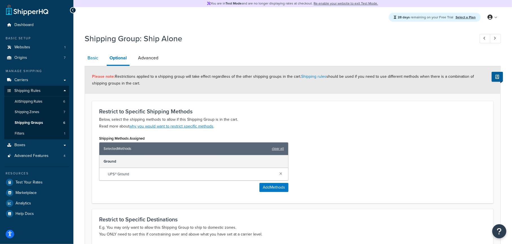
click at [89, 60] on link "Basic" at bounding box center [93, 58] width 16 height 14
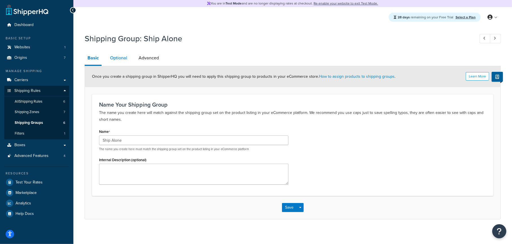
click at [123, 56] on link "Optional" at bounding box center [118, 58] width 23 height 14
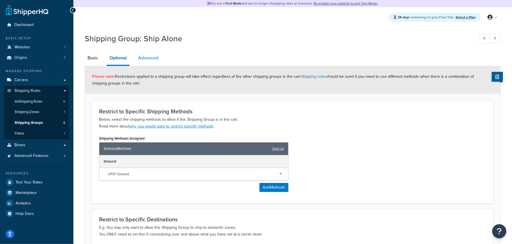
click at [145, 59] on link "Advanced" at bounding box center [148, 58] width 26 height 14
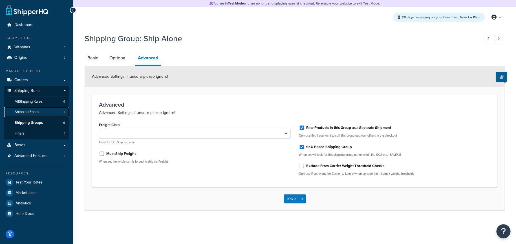
click at [30, 111] on span "Shipping Zones" at bounding box center [27, 111] width 25 height 5
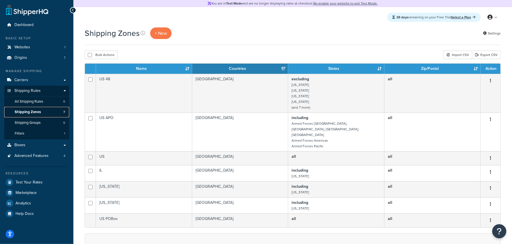
click at [27, 109] on span "Shipping Zones" at bounding box center [28, 111] width 26 height 5
drag, startPoint x: 0, startPoint y: 0, endPoint x: 28, endPoint y: 111, distance: 114.4
click at [28, 111] on span "Shipping Zones" at bounding box center [28, 111] width 26 height 5
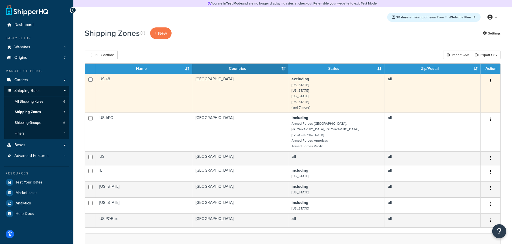
click at [369, 94] on td "excluding Alaska Hawaii American Samoa Guam (and 7 more)" at bounding box center [336, 93] width 96 height 39
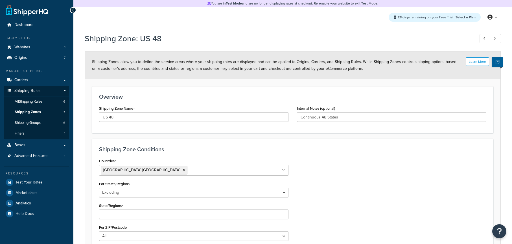
select select "excluding"
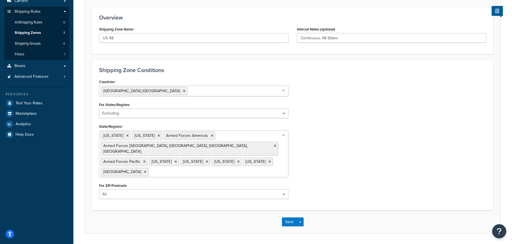
scroll to position [85, 0]
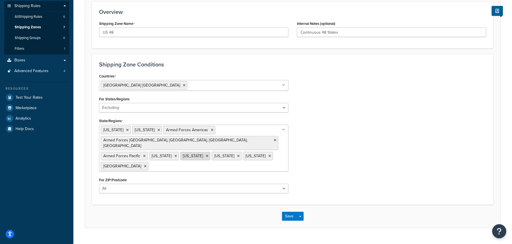
click at [206, 154] on icon at bounding box center [207, 155] width 3 height 3
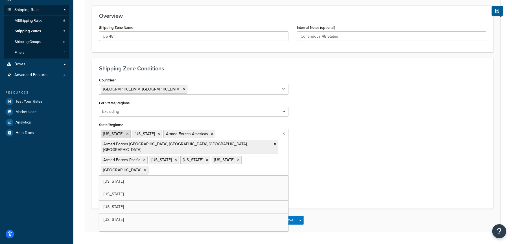
click at [126, 133] on icon at bounding box center [127, 133] width 3 height 3
click at [312, 141] on div "Countries [GEOGRAPHIC_DATA] [GEOGRAPHIC_DATA] All Countries ALL [GEOGRAPHIC_DAT…" at bounding box center [293, 138] width 396 height 125
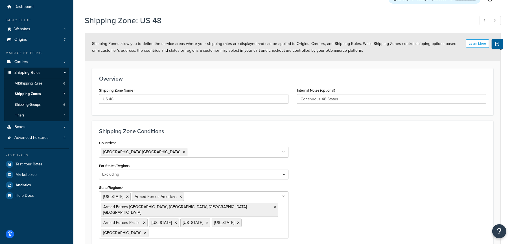
scroll to position [28, 0]
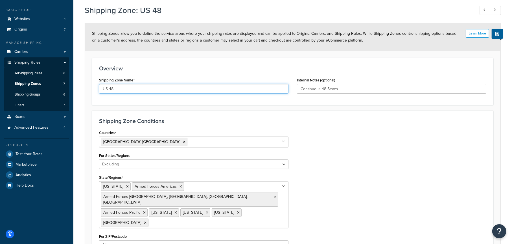
click at [136, 89] on input "US 48" at bounding box center [193, 89] width 189 height 10
type input "US 48 (plus [US_STATE] Hawai)"
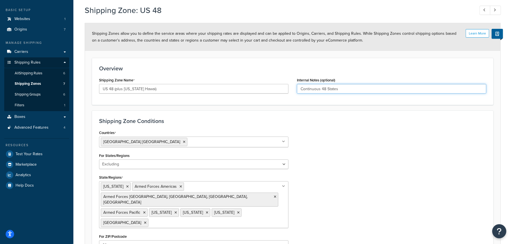
click at [351, 90] on input "Continuous 48 States" at bounding box center [391, 89] width 189 height 10
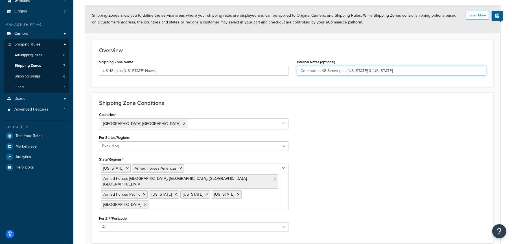
scroll to position [81, 0]
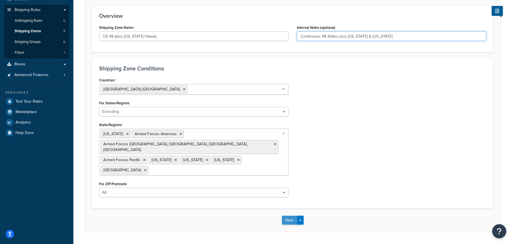
type input "Continuous 48 States plus [US_STATE] & [US_STATE]"
click at [288, 215] on button "Save" at bounding box center [289, 219] width 15 height 9
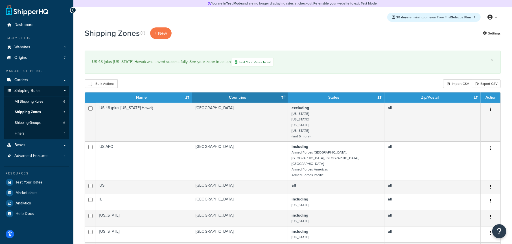
click at [166, 85] on div "Bulk Actions Duplicate [GEOGRAPHIC_DATA] Import CSV Export CSV" at bounding box center [293, 83] width 416 height 8
click at [36, 81] on link "Carriers" at bounding box center [36, 80] width 65 height 10
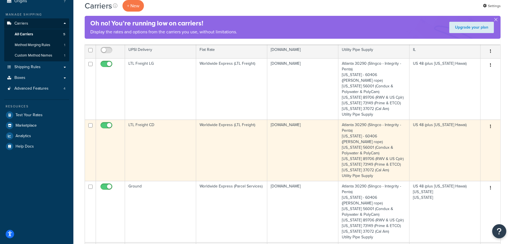
scroll to position [85, 0]
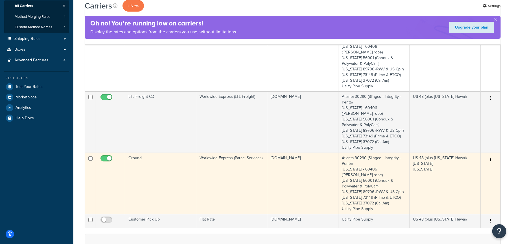
click at [449, 166] on td "US 48 (plus [US_STATE] Hawai) [US_STATE] [US_STATE]" at bounding box center [444, 182] width 71 height 61
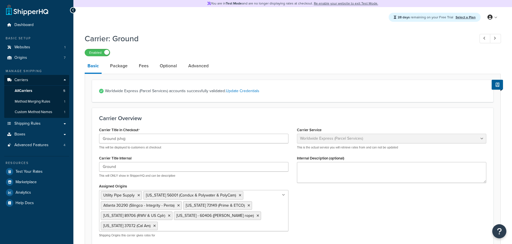
select select "worldwideExpress"
click at [33, 172] on span "Test Your Rates" at bounding box center [29, 171] width 27 height 5
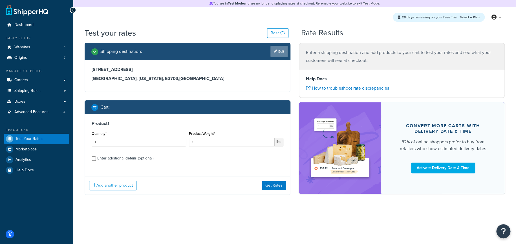
click at [284, 52] on link "Edit" at bounding box center [279, 51] width 17 height 11
select select "WI"
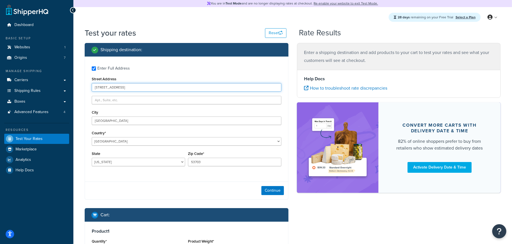
drag, startPoint x: 121, startPoint y: 89, endPoint x: 75, endPoint y: 89, distance: 46.0
click at [75, 89] on div "Test your rates Reset Rate Results Shipping destination : Enter Full Address St…" at bounding box center [292, 175] width 439 height 297
type input "1234 Northern Lights Blvd"
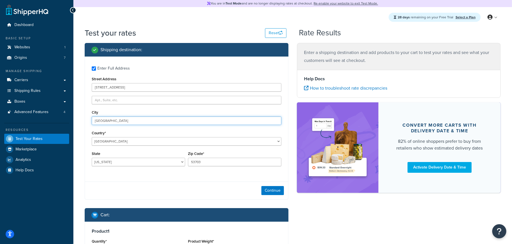
type input "Anchorage"
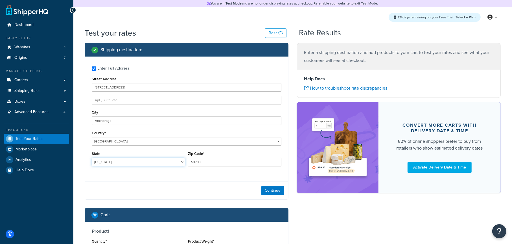
select select "AK"
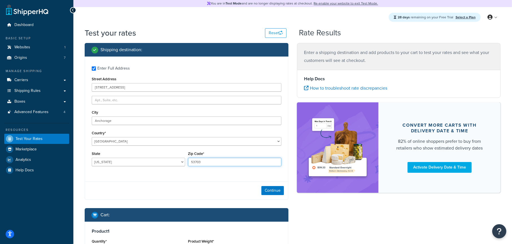
type input "99503"
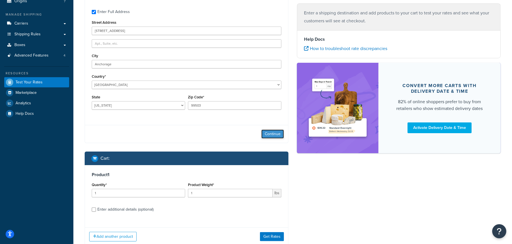
click at [270, 130] on button "Continue" at bounding box center [272, 133] width 23 height 9
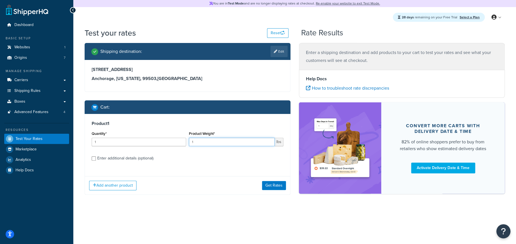
drag, startPoint x: 201, startPoint y: 142, endPoint x: 184, endPoint y: 143, distance: 17.5
click at [184, 143] on div "Quantity* 1 Product Weight* 1 lbs" at bounding box center [187, 140] width 195 height 21
type input "30"
click at [149, 158] on div "Enter additional details (optional)" at bounding box center [125, 158] width 56 height 8
click at [96, 158] on input "Enter additional details (optional)" at bounding box center [94, 158] width 4 height 4
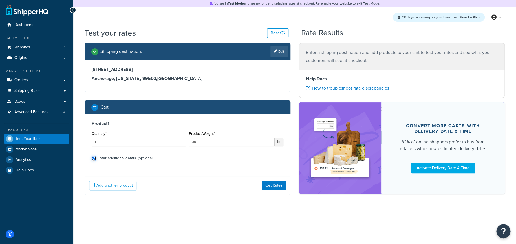
checkbox input "true"
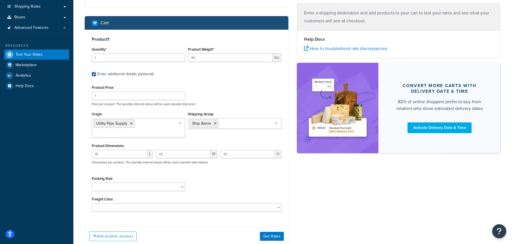
scroll to position [85, 0]
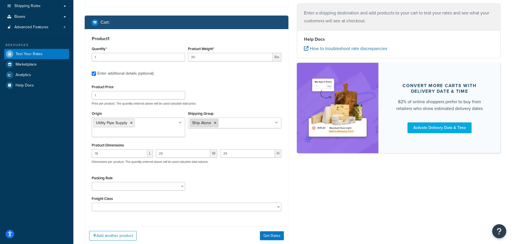
click at [214, 124] on icon at bounding box center [215, 122] width 3 height 3
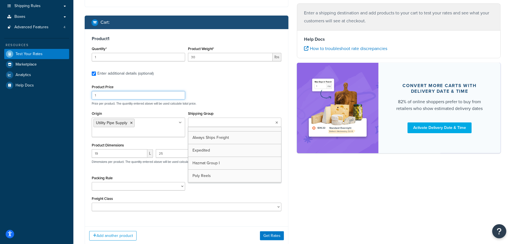
click at [263, 97] on div "Product Price 1 Price per product. The quantity entered above will be used calc…" at bounding box center [186, 94] width 192 height 22
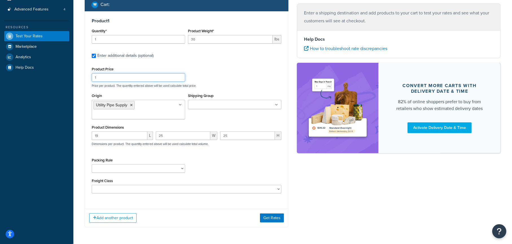
scroll to position [113, 0]
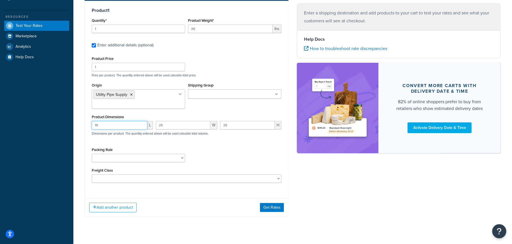
drag, startPoint x: 115, startPoint y: 125, endPoint x: 77, endPoint y: 127, distance: 37.9
click at [77, 127] on div "Test your rates Reset Rate Results Shipping destination : Edit 1234 Northern Li…" at bounding box center [292, 76] width 439 height 325
drag, startPoint x: 169, startPoint y: 126, endPoint x: 152, endPoint y: 126, distance: 16.4
click at [152, 126] on div "L 25 W 25 H Dimensions per product. The quantity entered above will be used cal…" at bounding box center [186, 131] width 192 height 21
drag, startPoint x: 231, startPoint y: 126, endPoint x: 212, endPoint y: 126, distance: 19.2
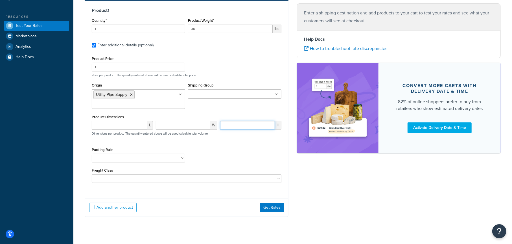
click at [213, 126] on div "L W H Dimensions per product. The quantity entered above will be used calculate…" at bounding box center [186, 131] width 192 height 21
click at [271, 208] on button "Get Rates" at bounding box center [272, 207] width 24 height 9
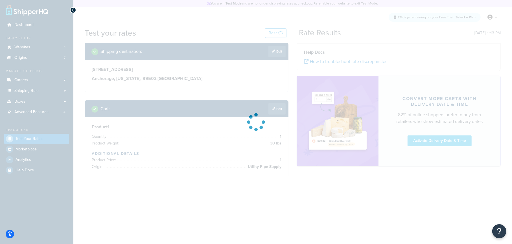
scroll to position [0, 0]
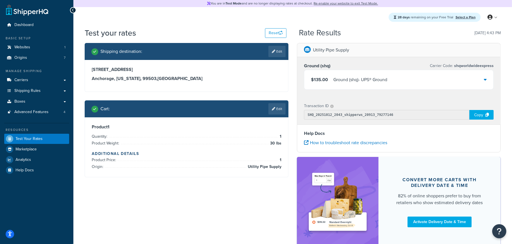
click at [357, 82] on div "Ground (shq) - UPS® Ground" at bounding box center [360, 80] width 54 height 8
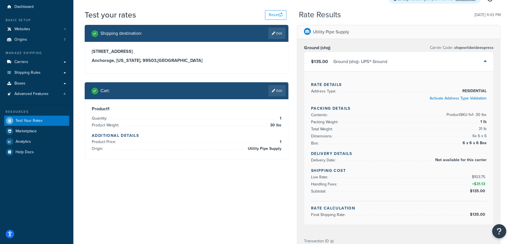
scroll to position [28, 0]
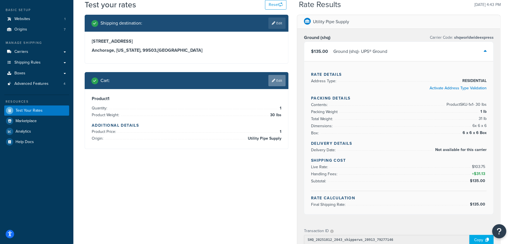
click at [276, 79] on link "Edit" at bounding box center [276, 80] width 17 height 11
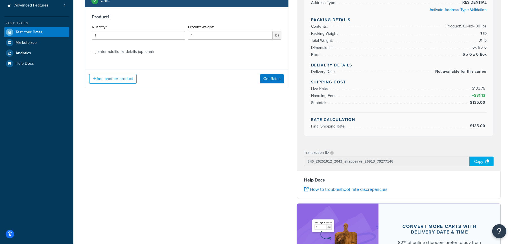
scroll to position [113, 0]
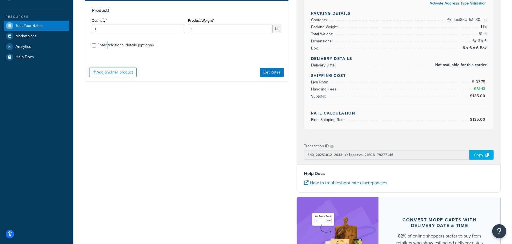
click at [107, 45] on div "Enter additional details (optional)" at bounding box center [125, 45] width 56 height 8
click at [95, 44] on input "Enter additional details (optional)" at bounding box center [94, 45] width 4 height 4
checkbox input "true"
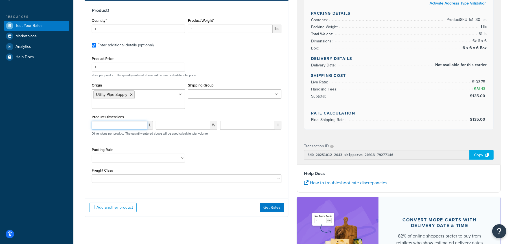
click at [124, 127] on input "number" at bounding box center [120, 125] width 56 height 8
type input "12"
click at [165, 126] on input "number" at bounding box center [183, 125] width 54 height 8
type input "12"
click at [235, 129] on input "number" at bounding box center [247, 125] width 55 height 8
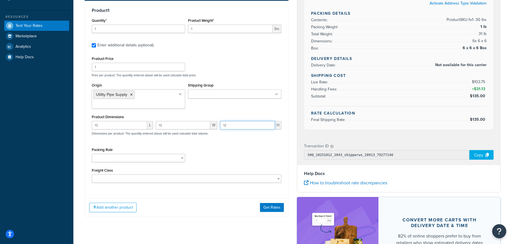
type input "12"
click at [198, 30] on input "1" at bounding box center [230, 29] width 85 height 8
drag, startPoint x: 207, startPoint y: 30, endPoint x: 185, endPoint y: 32, distance: 22.1
click at [185, 32] on div "Quantity* 1 Product Weight* 1 lbs" at bounding box center [186, 27] width 192 height 21
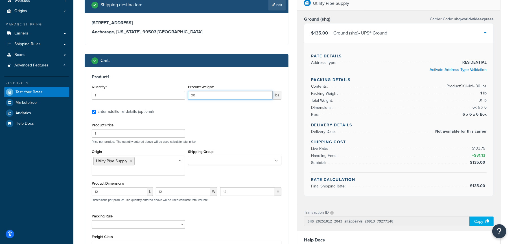
scroll to position [141, 0]
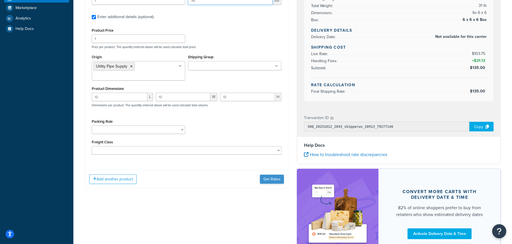
type input "30"
click at [270, 183] on button "Get Rates" at bounding box center [272, 178] width 24 height 9
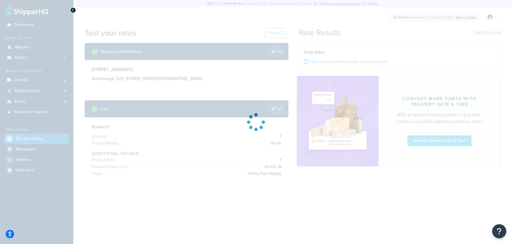
scroll to position [0, 0]
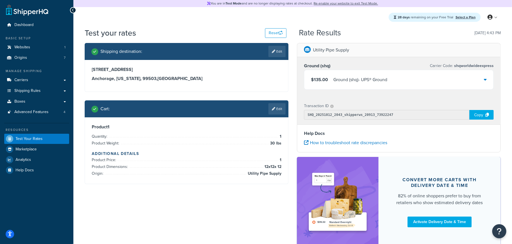
click at [347, 79] on div "Ground (shq) - UPS® Ground" at bounding box center [360, 80] width 54 height 8
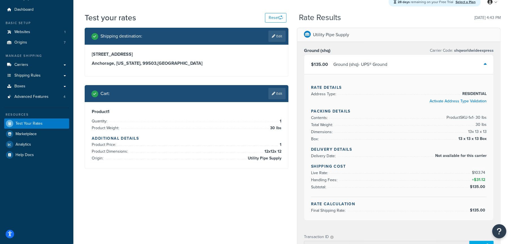
scroll to position [28, 0]
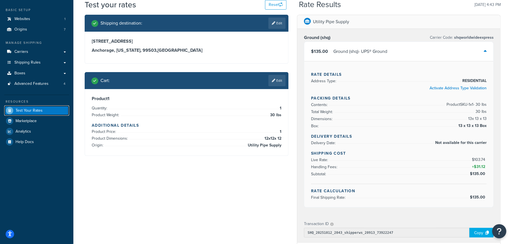
click at [37, 109] on span "Test Your Rates" at bounding box center [29, 110] width 27 height 5
click at [277, 23] on link "Edit" at bounding box center [276, 22] width 17 height 11
select select "AK"
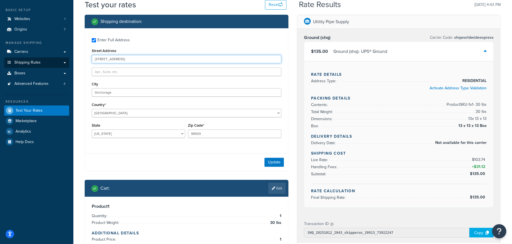
drag, startPoint x: 141, startPoint y: 60, endPoint x: 57, endPoint y: 59, distance: 83.5
click at [57, 59] on div "Dashboard Basic Setup Websites 1 Origins 7 Manage Shipping Carriers Carriers Al…" at bounding box center [256, 185] width 512 height 427
type input "200 Ala Moana Blvd"
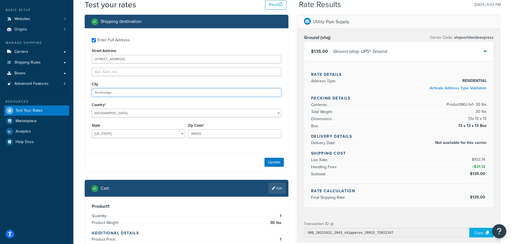
type input "Honolulu"
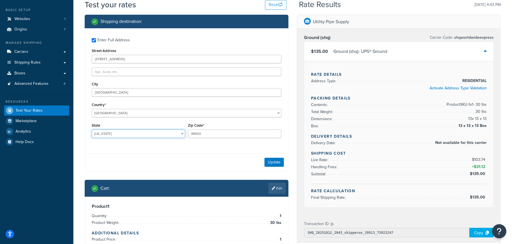
select select "HI"
type input "96813"
click at [274, 162] on button "Update" at bounding box center [273, 161] width 19 height 9
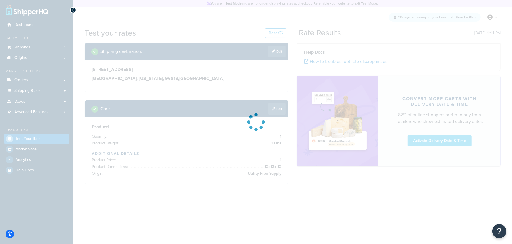
scroll to position [0, 0]
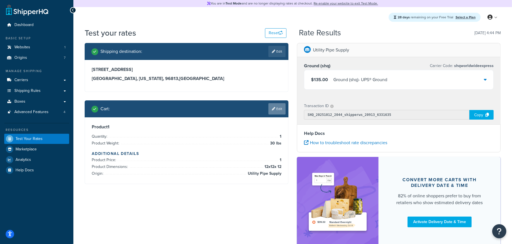
click at [277, 109] on link "Edit" at bounding box center [276, 108] width 17 height 11
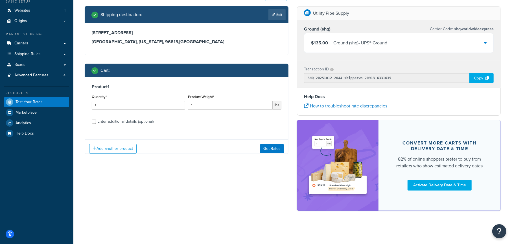
scroll to position [37, 0]
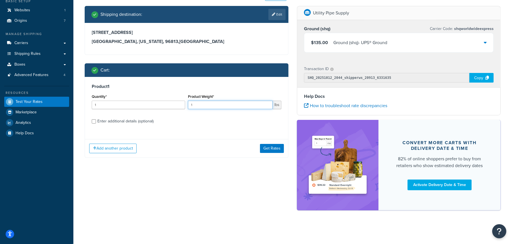
drag, startPoint x: 182, startPoint y: 108, endPoint x: 179, endPoint y: 108, distance: 2.8
click at [179, 108] on div "Quantity* 1 Product Weight* 1 lbs" at bounding box center [186, 103] width 192 height 21
type input "30"
click at [93, 118] on div "Enter additional details (optional)" at bounding box center [187, 120] width 190 height 9
click at [95, 122] on input "Enter additional details (optional)" at bounding box center [94, 121] width 4 height 4
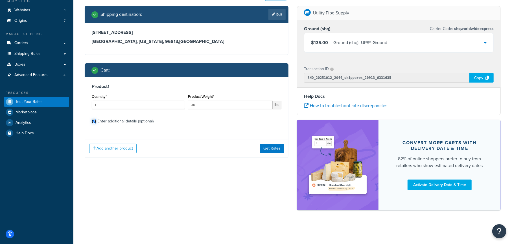
checkbox input "true"
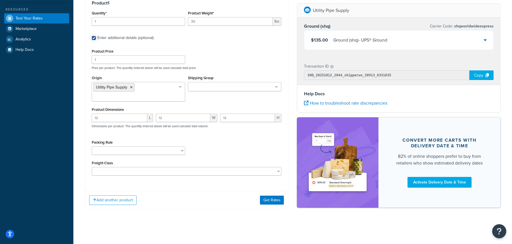
scroll to position [122, 0]
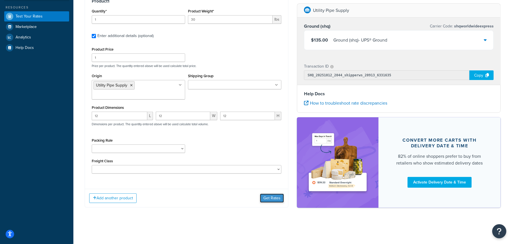
click at [269, 197] on button "Get Rates" at bounding box center [272, 197] width 24 height 9
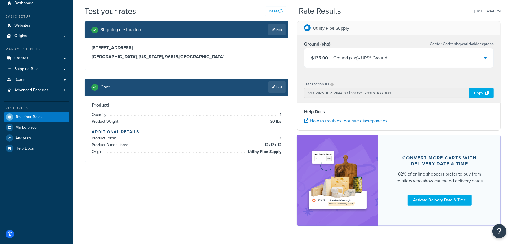
scroll to position [9, 0]
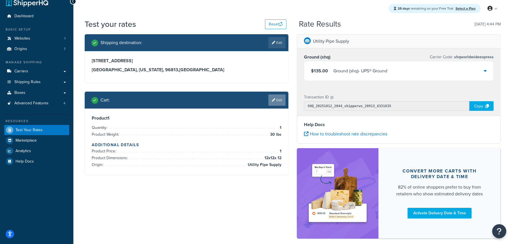
click at [277, 101] on link "Edit" at bounding box center [276, 99] width 17 height 11
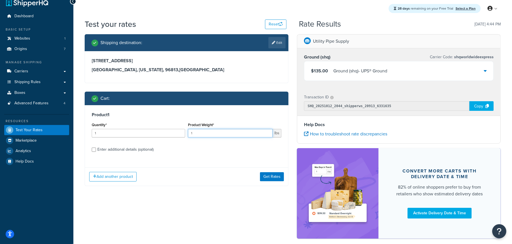
drag, startPoint x: 195, startPoint y: 132, endPoint x: 185, endPoint y: 134, distance: 10.8
click at [185, 134] on div "Quantity* 1 Product Weight* 1 lbs" at bounding box center [186, 131] width 192 height 21
type input "31"
click at [265, 176] on button "Get Rates" at bounding box center [272, 176] width 24 height 9
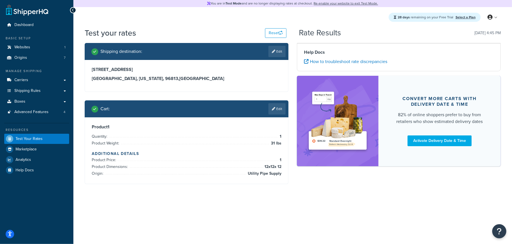
scroll to position [0, 0]
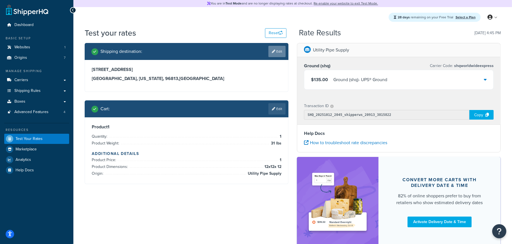
click at [277, 55] on link "Edit" at bounding box center [276, 51] width 17 height 11
select select "HI"
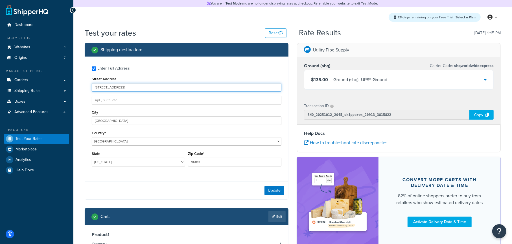
drag, startPoint x: 131, startPoint y: 87, endPoint x: 81, endPoint y: 90, distance: 50.1
click at [81, 90] on div "Shipping destination : Enter Full Address Street Address 200 Ala Moana Blvd Cit…" at bounding box center [186, 171] width 212 height 257
type input "1234 Northern Lights Blvd"
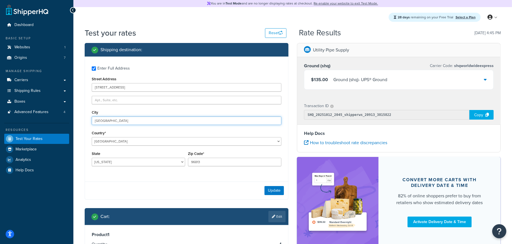
type input "Anchorage"
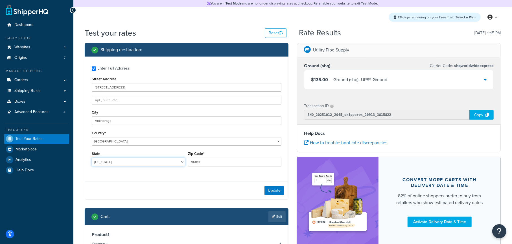
select select "AK"
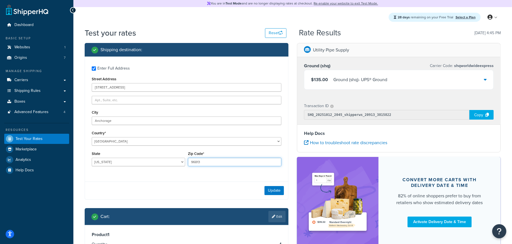
type input "99503"
click at [280, 190] on button "Update" at bounding box center [273, 190] width 19 height 9
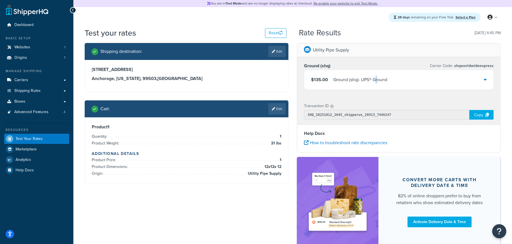
click at [378, 83] on div "Ground (shq) - UPS® Ground" at bounding box center [360, 80] width 54 height 8
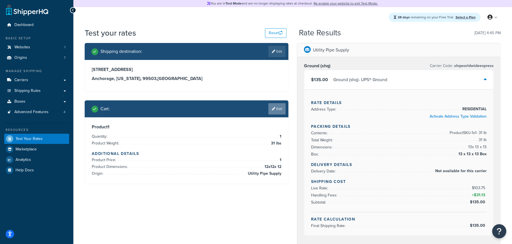
click at [279, 109] on link "Edit" at bounding box center [276, 108] width 17 height 11
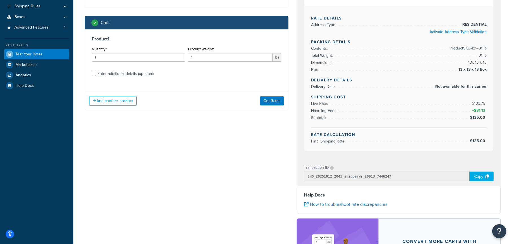
scroll to position [85, 0]
click at [140, 74] on div "Enter additional details (optional)" at bounding box center [125, 73] width 56 height 8
click at [96, 74] on input "Enter additional details (optional)" at bounding box center [94, 73] width 4 height 4
checkbox input "true"
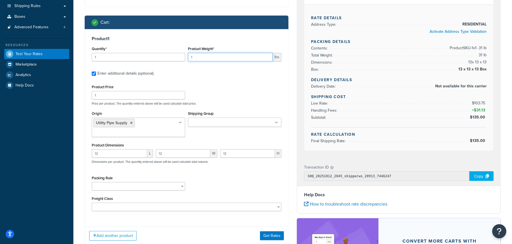
drag, startPoint x: 194, startPoint y: 56, endPoint x: 172, endPoint y: 59, distance: 22.7
click at [172, 59] on div "Quantity* 1 Product Weight* 1 lbs" at bounding box center [186, 55] width 192 height 21
type input "20"
click at [236, 96] on div "Product Price 1 Price per product. The quantity entered above will be used calc…" at bounding box center [186, 94] width 192 height 22
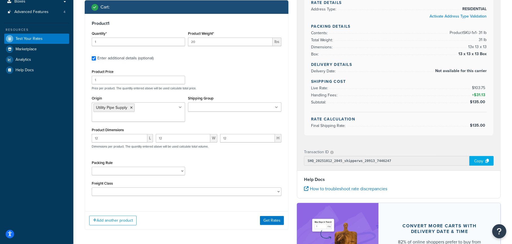
scroll to position [113, 0]
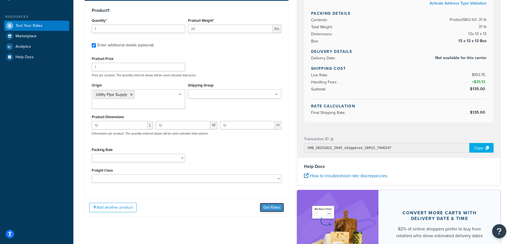
click at [271, 207] on button "Get Rates" at bounding box center [272, 207] width 24 height 9
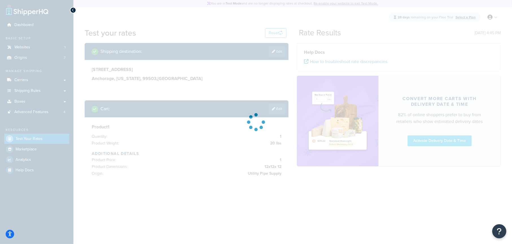
scroll to position [0, 0]
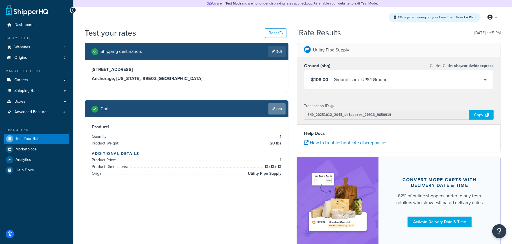
click at [277, 111] on link "Edit" at bounding box center [276, 108] width 17 height 11
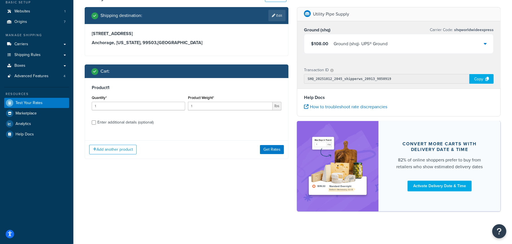
scroll to position [37, 0]
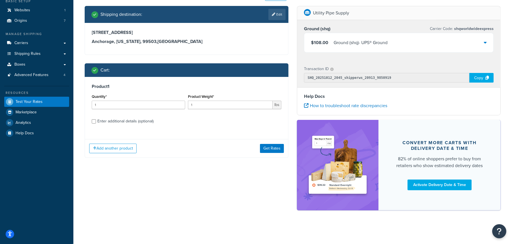
click at [148, 119] on div "Enter additional details (optional)" at bounding box center [125, 121] width 56 height 8
click at [96, 119] on input "Enter additional details (optional)" at bounding box center [94, 121] width 4 height 4
checkbox input "true"
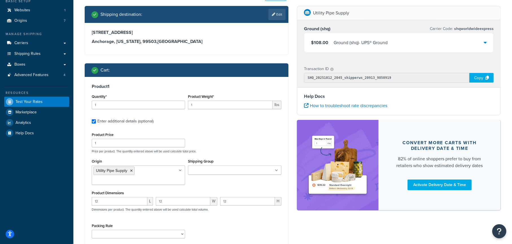
click at [490, 41] on div "$108.00 Ground (shq) - UPS® Ground" at bounding box center [398, 42] width 189 height 19
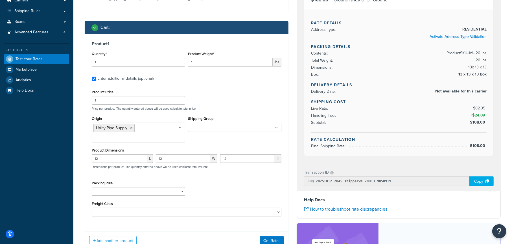
scroll to position [93, 0]
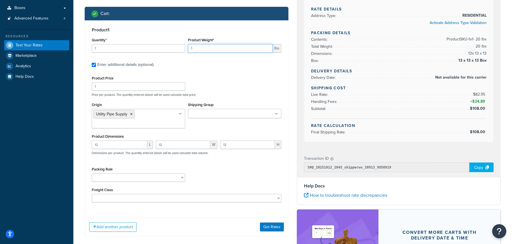
drag, startPoint x: 196, startPoint y: 47, endPoint x: 178, endPoint y: 49, distance: 18.2
click at [178, 49] on div "Quantity* 1 Product Weight* 1 lbs" at bounding box center [186, 46] width 192 height 21
type input "5"
type input "50"
drag, startPoint x: 100, startPoint y: 50, endPoint x: 80, endPoint y: 50, distance: 20.0
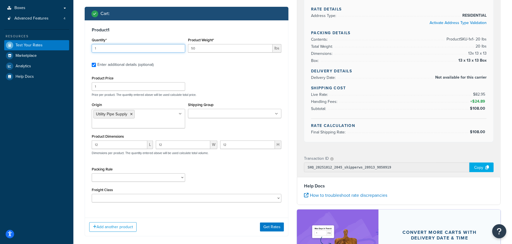
click at [80, 50] on div "Shipping destination : Edit 1234 Northern Lights Blvd Anchorage, Alaska, 99503 …" at bounding box center [186, 96] width 212 height 295
type input "2"
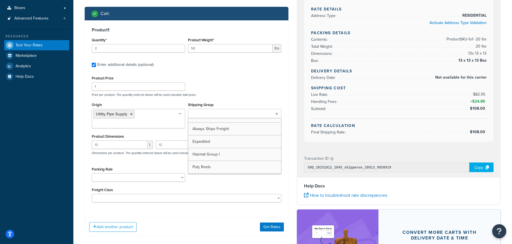
click at [202, 116] on input "Shipping Group" at bounding box center [215, 114] width 50 height 6
click at [248, 95] on p "Price per product. The quantity entered above will be used calculate total pric…" at bounding box center [186, 95] width 192 height 4
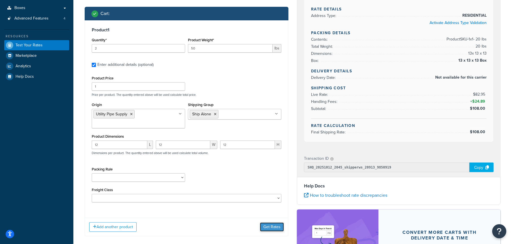
click at [275, 228] on button "Get Rates" at bounding box center [272, 226] width 24 height 9
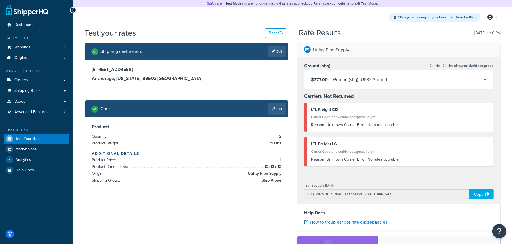
click at [346, 80] on div "Ground (shq) - UPS® Ground" at bounding box center [360, 80] width 54 height 8
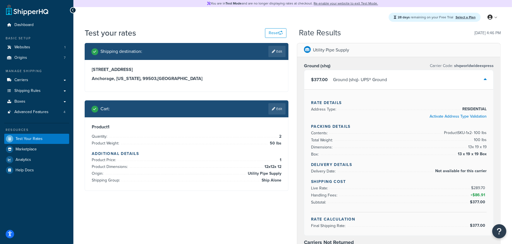
scroll to position [28, 0]
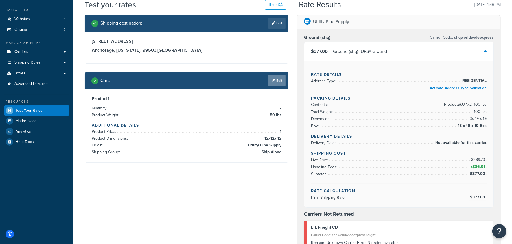
click at [277, 79] on link "Edit" at bounding box center [276, 80] width 17 height 11
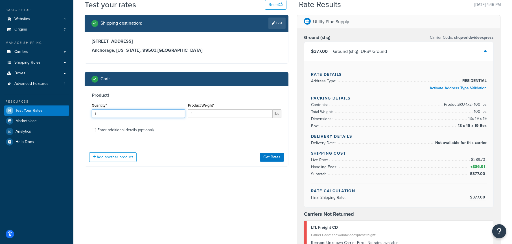
drag, startPoint x: 121, startPoint y: 114, endPoint x: 85, endPoint y: 117, distance: 36.3
click at [85, 117] on div "Product 1 Quantity* 1 Product Weight* 1 lbs Enter additional details (optional)…" at bounding box center [187, 126] width 204 height 81
type input "2"
drag, startPoint x: 207, startPoint y: 115, endPoint x: 169, endPoint y: 114, distance: 37.5
click at [169, 114] on div "Quantity* 2 Product Weight* 1 lbs" at bounding box center [186, 111] width 192 height 21
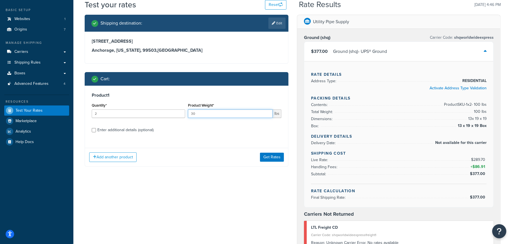
type input "30"
click at [124, 128] on div "Enter additional details (optional)" at bounding box center [125, 130] width 56 height 8
click at [96, 128] on input "Enter additional details (optional)" at bounding box center [94, 130] width 4 height 4
checkbox input "true"
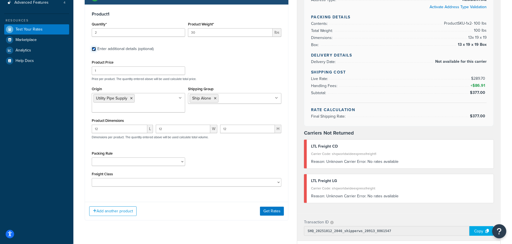
scroll to position [113, 0]
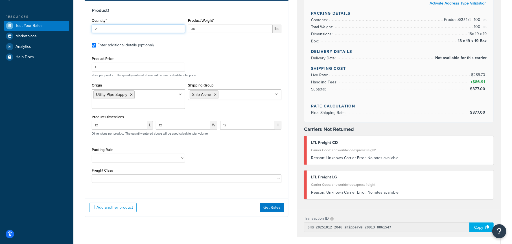
drag, startPoint x: 100, startPoint y: 28, endPoint x: 76, endPoint y: 30, distance: 23.5
click at [76, 30] on div "Test your rates Reset Rate Results 10/12/2025, 4:46 PM Shipping destination : E…" at bounding box center [292, 146] width 439 height 465
type input "3"
click at [138, 158] on select "Pack Alone Pallet Test" at bounding box center [138, 158] width 93 height 8
select select "86965"
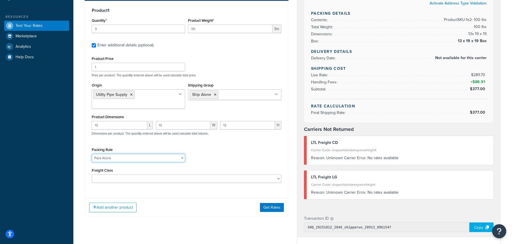
click at [92, 154] on select "Pack Alone Pallet Test" at bounding box center [138, 158] width 93 height 8
click at [271, 206] on button "Get Rates" at bounding box center [272, 207] width 24 height 9
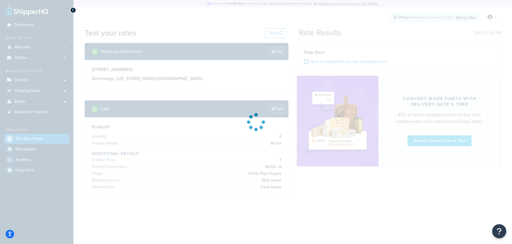
scroll to position [0, 0]
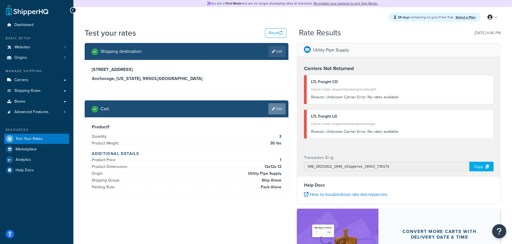
click at [277, 110] on link "Edit" at bounding box center [276, 108] width 17 height 11
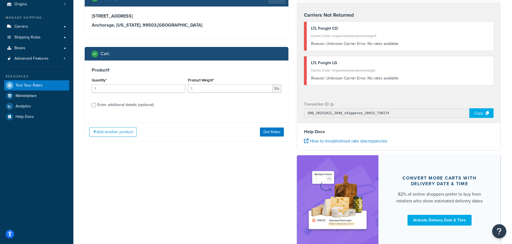
scroll to position [56, 0]
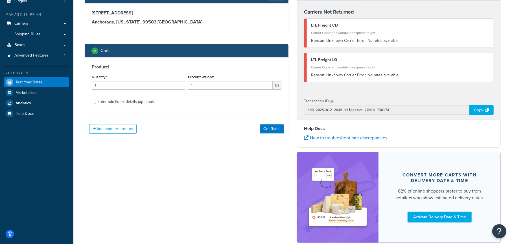
click at [124, 102] on div "Enter additional details (optional)" at bounding box center [125, 102] width 56 height 8
click at [96, 102] on input "Enter additional details (optional)" at bounding box center [94, 102] width 4 height 4
checkbox input "true"
select select "86965"
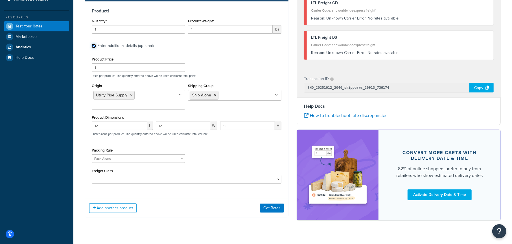
scroll to position [113, 0]
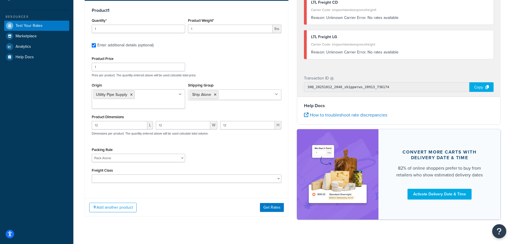
click at [204, 152] on div "Packing Rule Pack Alone Pallet Test" at bounding box center [186, 156] width 192 height 21
click at [129, 157] on select "Pack Alone Pallet Test" at bounding box center [138, 158] width 93 height 8
select select
click at [92, 154] on select "Pack Alone Pallet Test" at bounding box center [138, 158] width 93 height 8
click at [218, 155] on div "Packing Rule Pack Alone Pallet Test" at bounding box center [186, 156] width 192 height 21
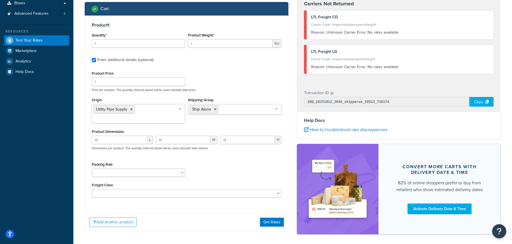
scroll to position [85, 0]
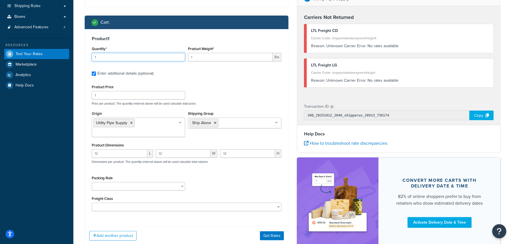
drag, startPoint x: 91, startPoint y: 58, endPoint x: 73, endPoint y: 60, distance: 18.5
click at [73, 60] on div "Dashboard Basic Setup Websites 1 Origins 7 Manage Shipping Carriers Carriers Al…" at bounding box center [256, 98] width 512 height 366
type input "2"
drag, startPoint x: 203, startPoint y: 57, endPoint x: 167, endPoint y: 57, distance: 35.8
click at [167, 57] on div "Quantity* 2 Product Weight* 1 lbs" at bounding box center [186, 55] width 192 height 21
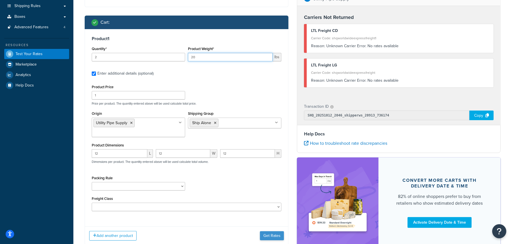
type input "20"
click at [273, 233] on button "Get Rates" at bounding box center [272, 235] width 24 height 9
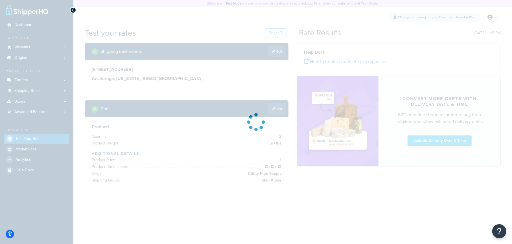
scroll to position [0, 0]
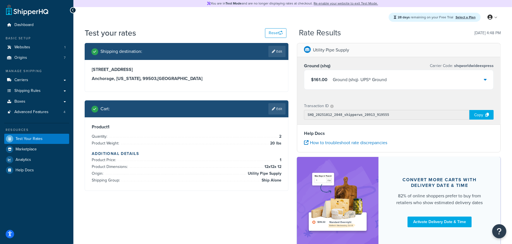
click at [372, 80] on div "Ground (shq) - UPS® Ground" at bounding box center [360, 80] width 54 height 8
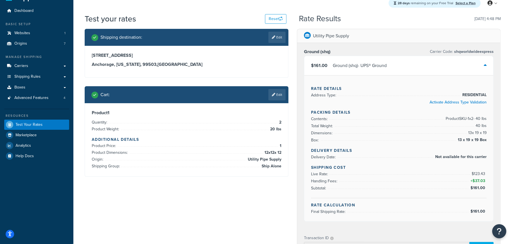
scroll to position [28, 0]
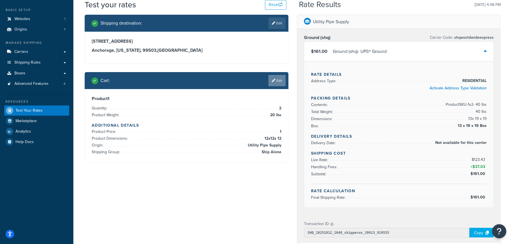
click at [280, 81] on link "Edit" at bounding box center [276, 80] width 17 height 11
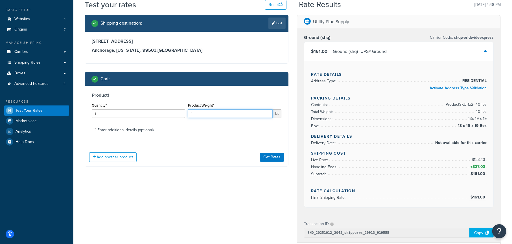
drag, startPoint x: 196, startPoint y: 112, endPoint x: 176, endPoint y: 113, distance: 19.8
click at [176, 113] on div "Quantity* 1 Product Weight* 1 lbs" at bounding box center [186, 111] width 192 height 21
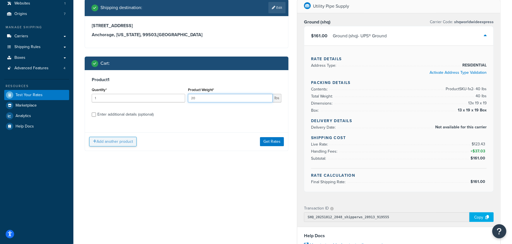
scroll to position [56, 0]
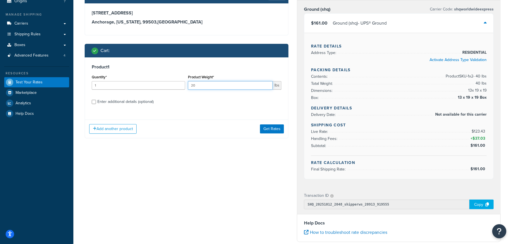
type input "20"
click at [122, 99] on div "Enter additional details (optional)" at bounding box center [125, 102] width 56 height 8
click at [96, 100] on input "Enter additional details (optional)" at bounding box center [94, 102] width 4 height 4
checkbox input "true"
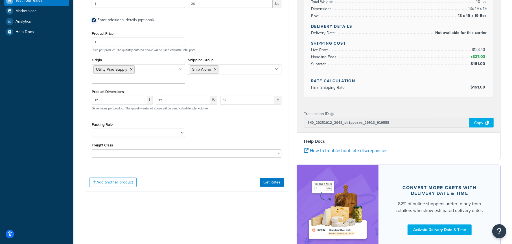
scroll to position [141, 0]
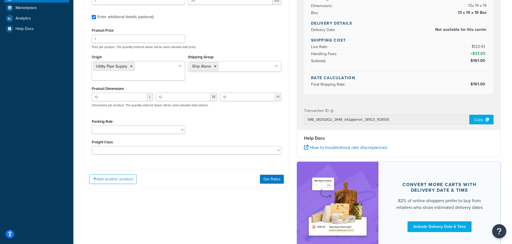
click at [216, 65] on icon at bounding box center [215, 66] width 3 height 3
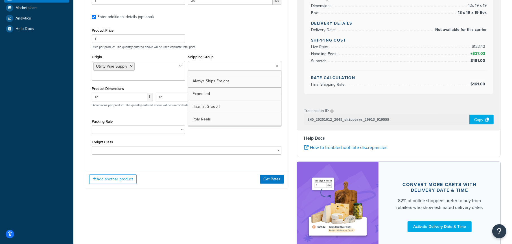
click at [227, 135] on div "Packing Rule Pack Alone Pallet Test" at bounding box center [186, 127] width 192 height 21
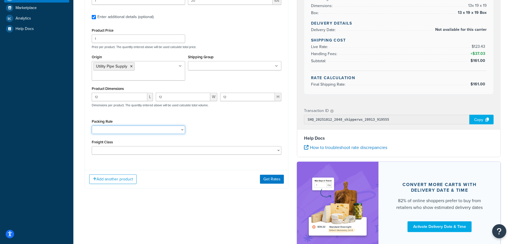
click at [131, 130] on select "Pack Alone Pallet Test" at bounding box center [138, 129] width 93 height 8
select select "86965"
click at [92, 125] on select "Pack Alone Pallet Test" at bounding box center [138, 129] width 93 height 8
click at [273, 180] on button "Get Rates" at bounding box center [272, 178] width 24 height 9
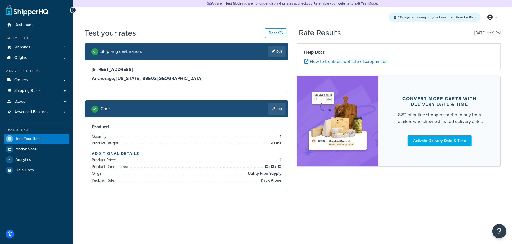
scroll to position [0, 0]
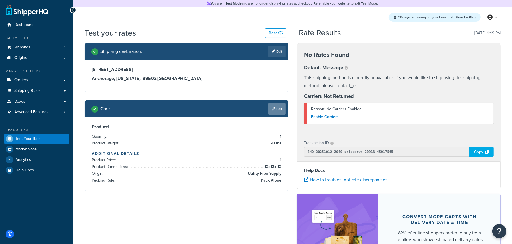
click at [279, 112] on link "Edit" at bounding box center [276, 108] width 17 height 11
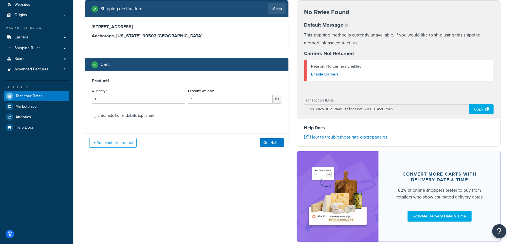
scroll to position [56, 0]
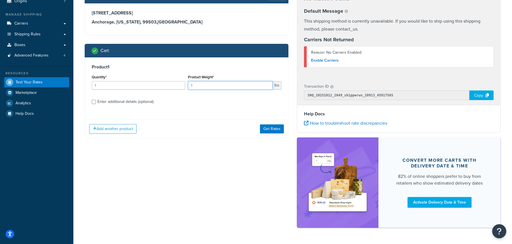
drag, startPoint x: 201, startPoint y: 85, endPoint x: 179, endPoint y: 87, distance: 22.2
click at [179, 87] on div "Quantity* 1 Product Weight* 1 lbs" at bounding box center [186, 83] width 192 height 21
type input "20"
click at [141, 101] on div "Enter additional details (optional)" at bounding box center [125, 102] width 56 height 8
click at [96, 101] on input "Enter additional details (optional)" at bounding box center [94, 102] width 4 height 4
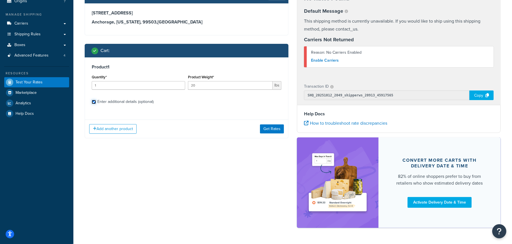
checkbox input "true"
select select "86965"
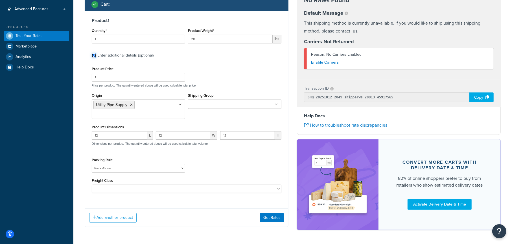
scroll to position [113, 0]
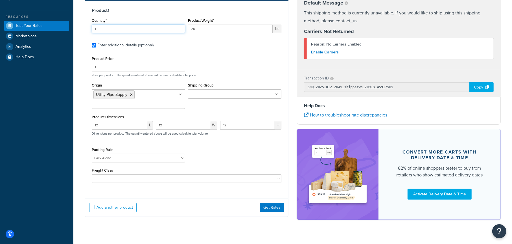
drag, startPoint x: 99, startPoint y: 28, endPoint x: 69, endPoint y: 30, distance: 30.8
click at [69, 30] on div "Dashboard Basic Setup Websites 1 Origins 7 Manage Shipping Carriers Carriers Al…" at bounding box center [256, 70] width 512 height 366
type input "2"
click at [271, 206] on button "Get Rates" at bounding box center [272, 207] width 24 height 9
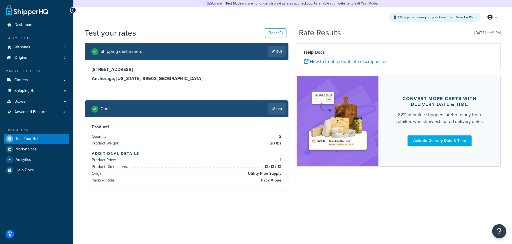
scroll to position [0, 0]
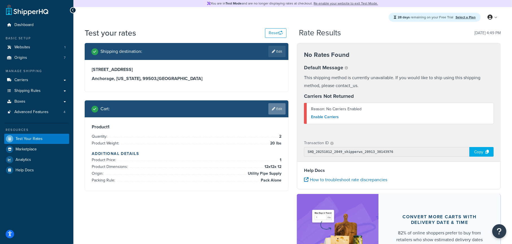
click at [281, 109] on link "Edit" at bounding box center [276, 108] width 17 height 11
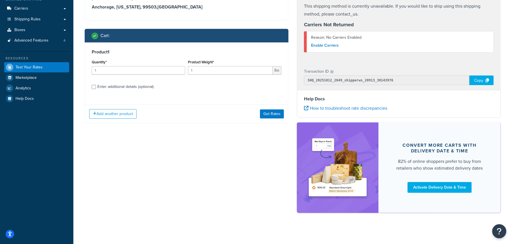
scroll to position [74, 0]
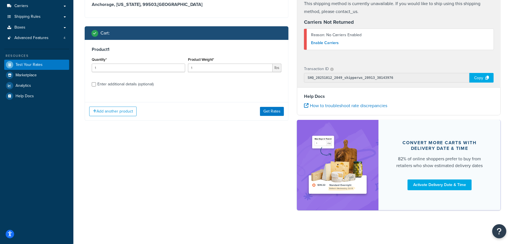
click at [99, 84] on div "Enter additional details (optional)" at bounding box center [125, 84] width 56 height 8
click at [96, 84] on input "Enter additional details (optional)" at bounding box center [94, 84] width 4 height 4
checkbox input "true"
select select "86965"
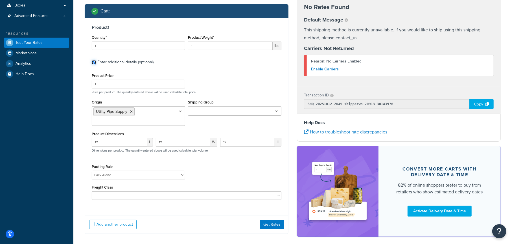
scroll to position [110, 0]
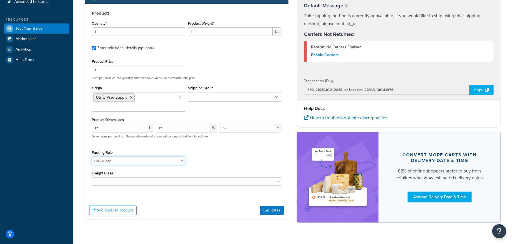
click at [154, 159] on select "Pack Alone Pallet Test" at bounding box center [138, 160] width 93 height 8
select select
click at [92, 156] on select "Pack Alone Pallet Test" at bounding box center [138, 160] width 93 height 8
click at [225, 154] on div "Packing Rule Pack Alone Pallet Test" at bounding box center [186, 158] width 192 height 21
click at [278, 210] on button "Get Rates" at bounding box center [272, 209] width 24 height 9
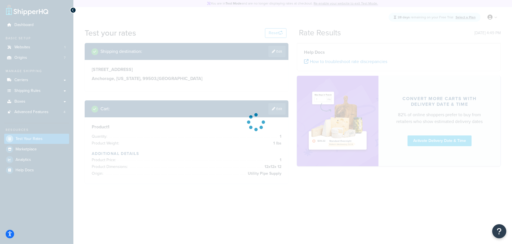
scroll to position [0, 0]
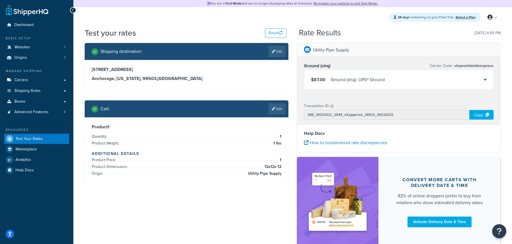
click at [332, 80] on div "Ground (shq) - UPS® Ground" at bounding box center [358, 80] width 54 height 8
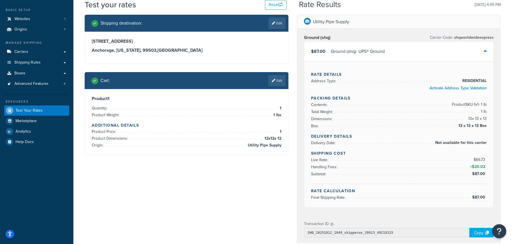
scroll to position [56, 0]
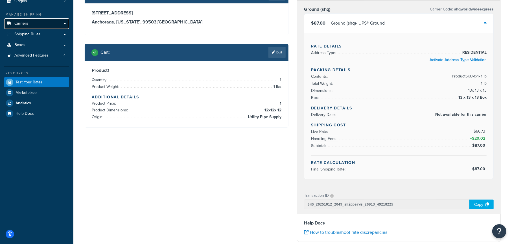
click at [24, 23] on span "Carriers" at bounding box center [21, 23] width 14 height 5
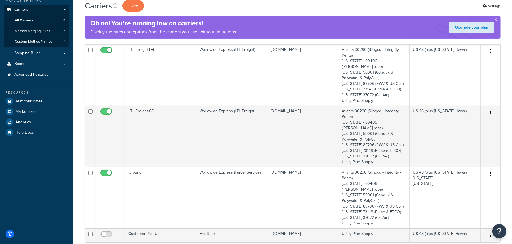
scroll to position [56, 0]
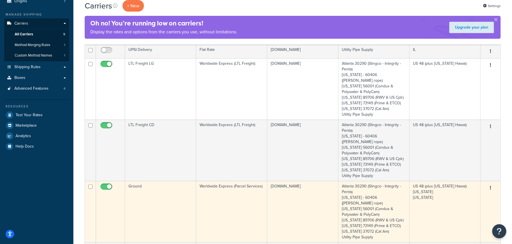
click at [174, 183] on td "Ground" at bounding box center [160, 211] width 71 height 61
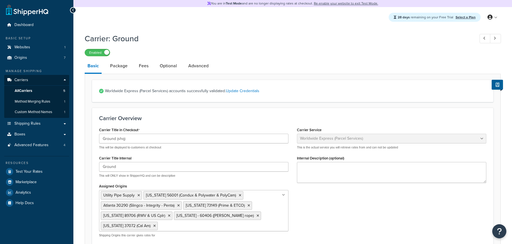
select select "worldwideExpress"
click at [189, 67] on link "Advanced" at bounding box center [198, 66] width 26 height 14
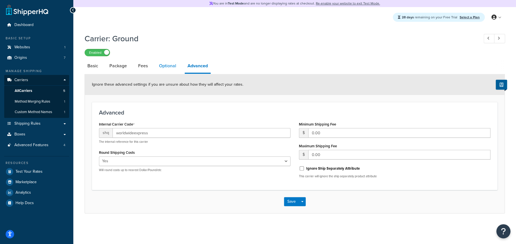
click at [166, 64] on link "Optional" at bounding box center [167, 66] width 23 height 14
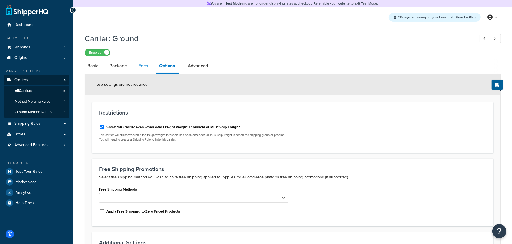
click at [138, 65] on link "Fees" at bounding box center [142, 66] width 15 height 14
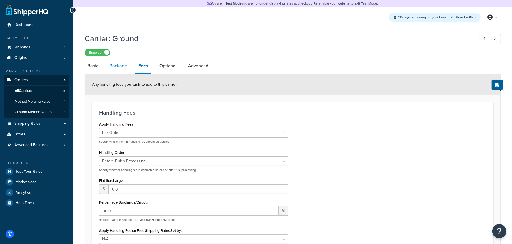
click at [119, 65] on link "Package" at bounding box center [118, 66] width 23 height 14
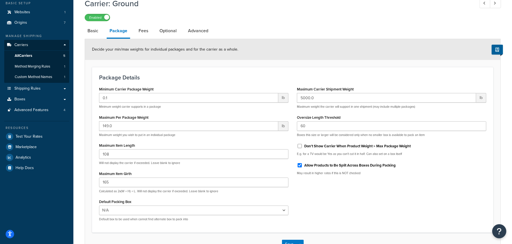
scroll to position [19, 0]
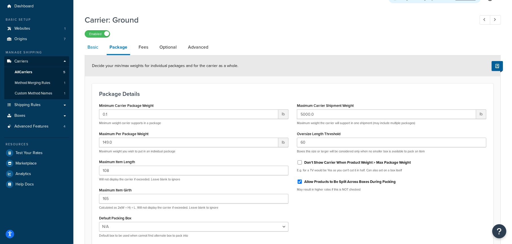
click at [94, 47] on link "Basic" at bounding box center [93, 47] width 16 height 14
select select "worldwideExpress"
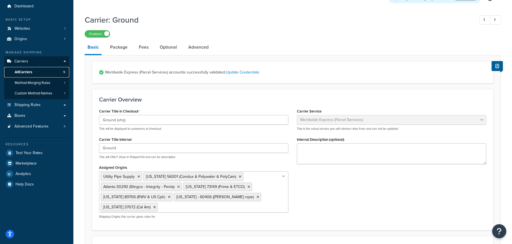
click at [37, 72] on link "All Carriers 5" at bounding box center [36, 72] width 65 height 10
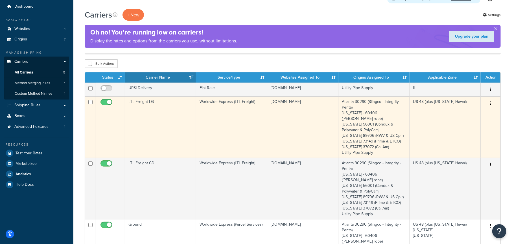
scroll to position [56, 0]
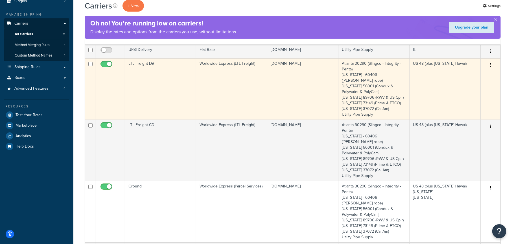
click at [447, 80] on td "US 48 (plus [US_STATE] Hawai)" at bounding box center [444, 88] width 71 height 61
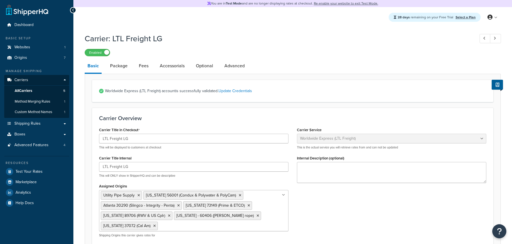
select select "worldwideExpressFreight"
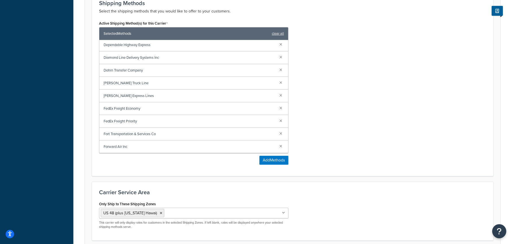
scroll to position [449, 0]
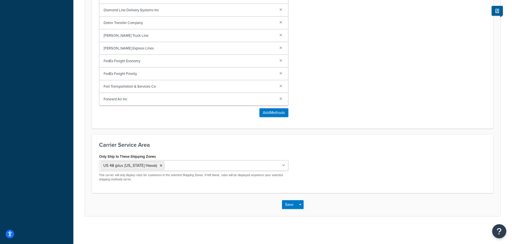
click at [202, 167] on ul "US 48 (plus [US_STATE] Hawai)" at bounding box center [193, 165] width 189 height 11
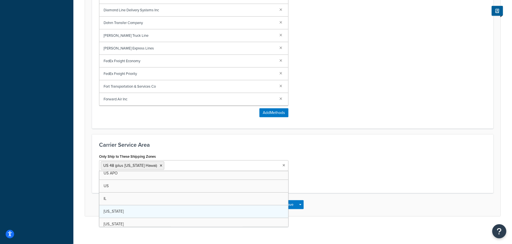
scroll to position [0, 0]
click at [198, 144] on h3 "Carrier Service Area" at bounding box center [292, 144] width 387 height 6
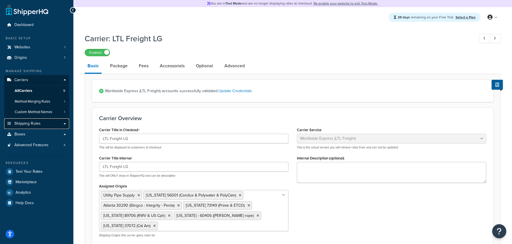
click at [39, 124] on span "Shipping Rules" at bounding box center [27, 123] width 26 height 5
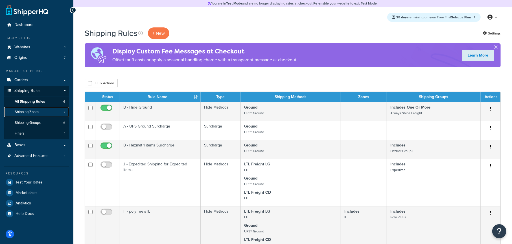
click at [36, 109] on span "Shipping Zones" at bounding box center [27, 111] width 25 height 5
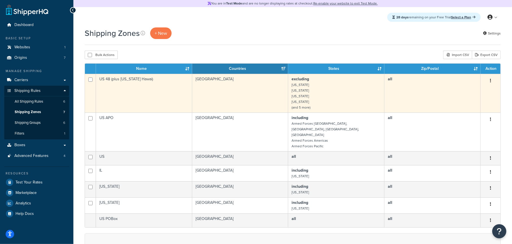
click at [440, 93] on td "all" at bounding box center [432, 93] width 96 height 39
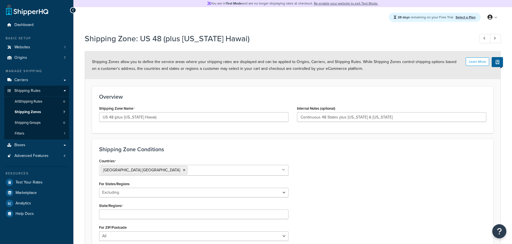
select select "excluding"
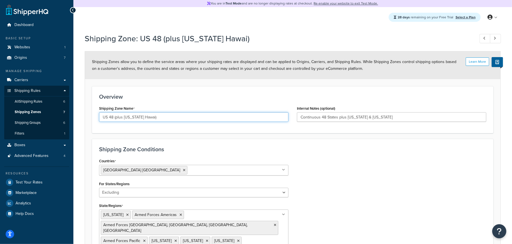
click at [156, 117] on input "US 48 (plus Alaska Hawai)" at bounding box center [193, 117] width 189 height 10
type input "US 48"
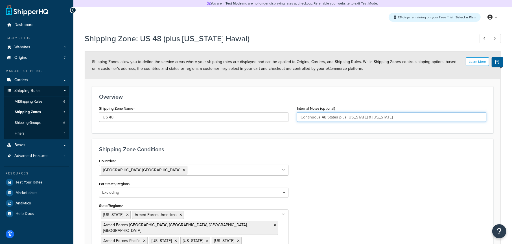
click at [392, 119] on input "Continuous 48 States plus alaska & hawaii" at bounding box center [391, 117] width 189 height 10
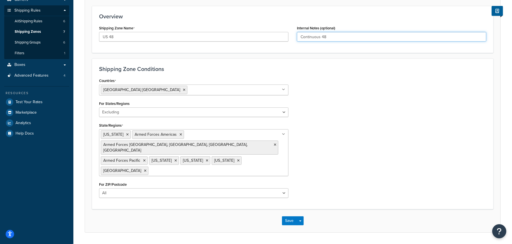
scroll to position [81, 0]
type input "Continuous 48"
click at [275, 154] on ul "American Samoa Armed Forces Americas Armed Forces Europe, Middle East, Africa, …" at bounding box center [193, 151] width 189 height 47
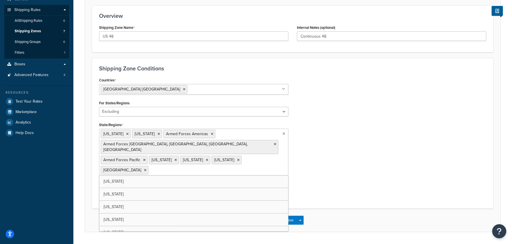
click at [347, 135] on div "Countries United States USA All Countries ALL Afghanistan AFG Albania ALB Alger…" at bounding box center [293, 138] width 396 height 125
click at [278, 148] on ul "Alaska American Samoa Armed Forces Americas Armed Forces Europe, Middle East, A…" at bounding box center [193, 151] width 189 height 47
click at [359, 153] on div "Countries United States USA All Countries ALL Afghanistan AFG Albania ALB Alger…" at bounding box center [293, 138] width 396 height 125
click at [287, 215] on button "Save" at bounding box center [289, 219] width 15 height 9
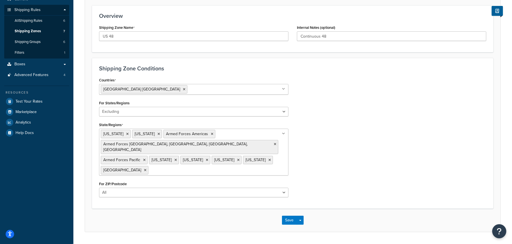
scroll to position [0, 0]
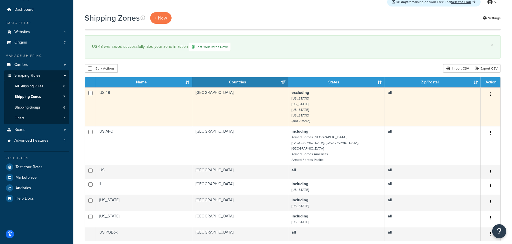
scroll to position [28, 0]
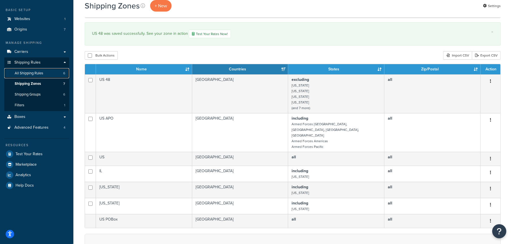
click at [32, 74] on span "All Shipping Rules" at bounding box center [29, 73] width 29 height 5
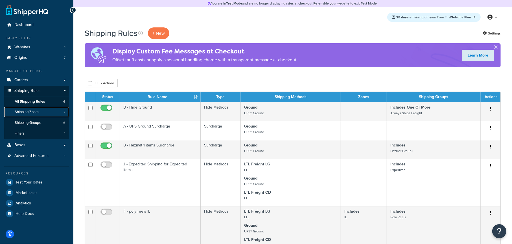
click at [27, 109] on span "Shipping Zones" at bounding box center [27, 111] width 25 height 5
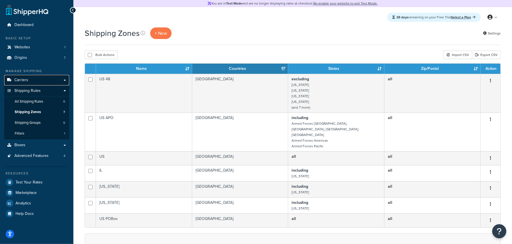
click at [36, 83] on link "Carriers" at bounding box center [36, 80] width 65 height 10
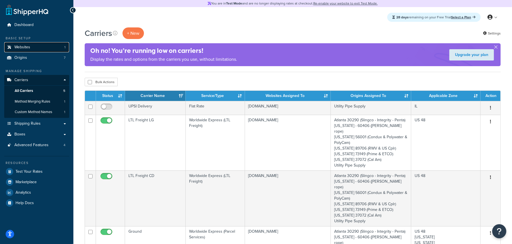
click at [25, 47] on span "Websites" at bounding box center [22, 47] width 16 height 5
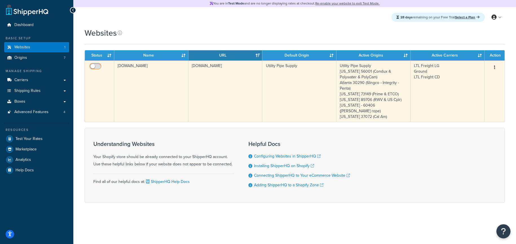
click at [96, 67] on input "checkbox" at bounding box center [96, 67] width 16 height 7
checkbox input "true"
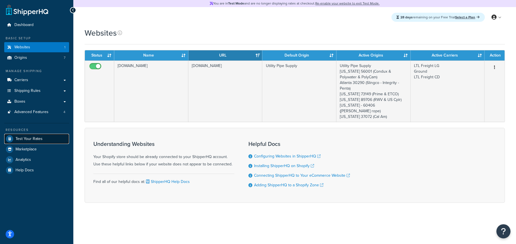
click at [29, 139] on span "Test Your Rates" at bounding box center [29, 138] width 27 height 5
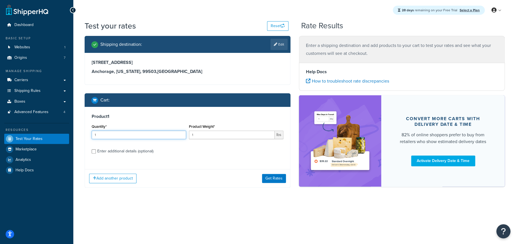
click at [135, 135] on input "1" at bounding box center [139, 134] width 95 height 8
drag, startPoint x: 199, startPoint y: 135, endPoint x: 176, endPoint y: 138, distance: 23.0
click at [176, 138] on div "Quantity* 1 Product Weight* 1 lbs" at bounding box center [187, 132] width 195 height 21
type input "14"
click at [213, 67] on div "1234 Northern Lights Blvd Anchorage, Alaska, 99503 , United States" at bounding box center [188, 67] width 192 height 15
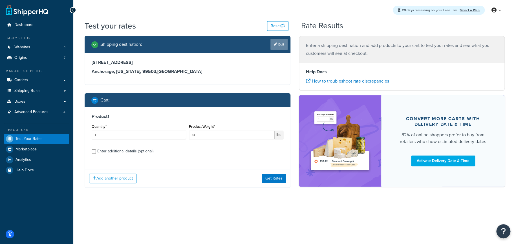
click at [277, 44] on link "Edit" at bounding box center [279, 44] width 17 height 11
select select "AK"
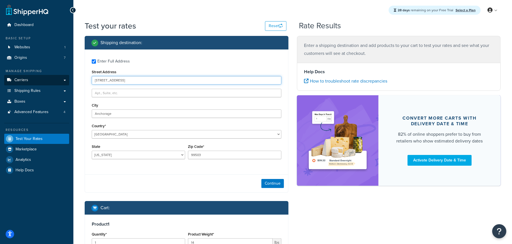
drag, startPoint x: 149, startPoint y: 82, endPoint x: 36, endPoint y: 80, distance: 113.2
click at [36, 80] on div "Dashboard Basic Setup Websites 1 Origins 7 Manage Shipping Carriers Carriers Al…" at bounding box center [256, 166] width 512 height 332
type input "5998 Alcala Park Way"
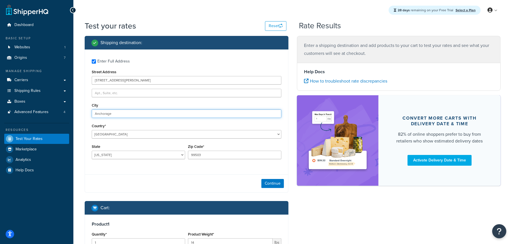
type input "San Diego"
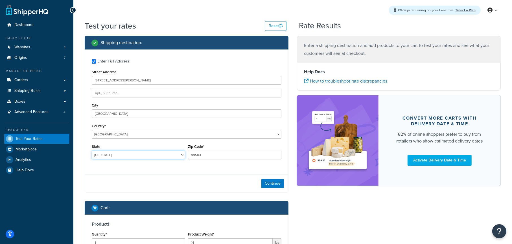
select select "CA"
type input "92110"
click at [273, 183] on button "Continue" at bounding box center [272, 183] width 23 height 9
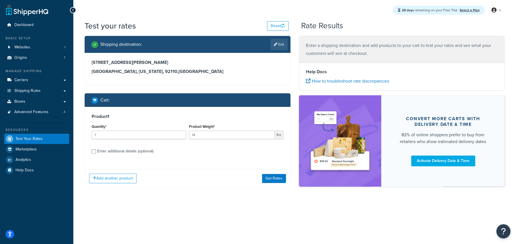
click at [144, 152] on div "Enter additional details (optional)" at bounding box center [125, 151] width 56 height 8
click at [96, 152] on input "Enter additional details (optional)" at bounding box center [94, 151] width 4 height 4
checkbox input "true"
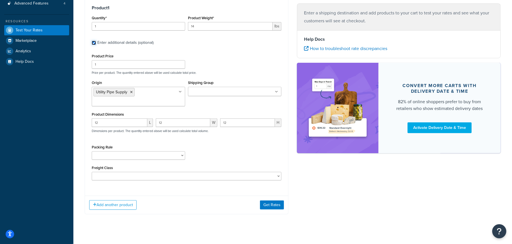
scroll to position [115, 0]
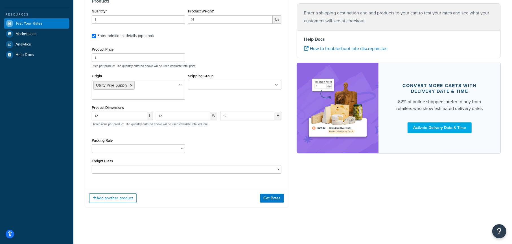
click at [132, 85] on icon at bounding box center [131, 85] width 3 height 3
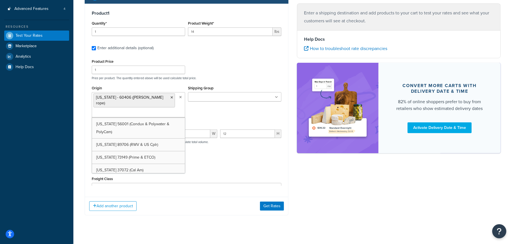
scroll to position [105, 0]
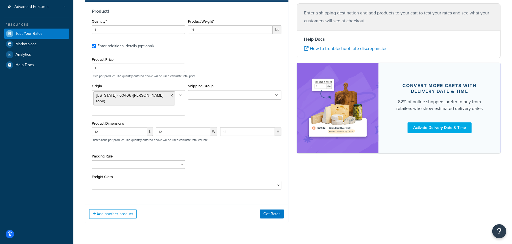
click at [249, 75] on p "Price per product. The quantity entered above will be used calculate total pric…" at bounding box center [186, 76] width 192 height 4
drag, startPoint x: 107, startPoint y: 126, endPoint x: 75, endPoint y: 124, distance: 31.3
click at [75, 124] on div "Test your rates Reset Rate Results Shipping destination : Edit 5998 Alcala Park…" at bounding box center [292, 80] width 439 height 330
drag, startPoint x: 165, startPoint y: 127, endPoint x: 147, endPoint y: 128, distance: 17.8
click at [147, 128] on div "L 12 W 12 H Dimensions per product. The quantity entered above will be used cal…" at bounding box center [186, 137] width 192 height 21
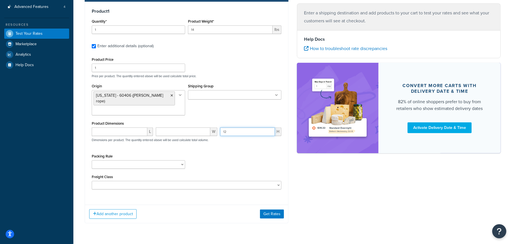
drag, startPoint x: 236, startPoint y: 126, endPoint x: 211, endPoint y: 127, distance: 25.4
click at [211, 127] on div "L W 12 H Dimensions per product. The quantity entered above will be used calcul…" at bounding box center [186, 137] width 192 height 21
click at [238, 152] on div "Packing Rule Pack Alone Pallet Test" at bounding box center [186, 162] width 192 height 21
click at [121, 209] on button "Add another product" at bounding box center [112, 214] width 47 height 10
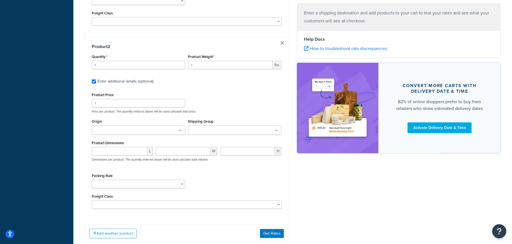
scroll to position [274, 0]
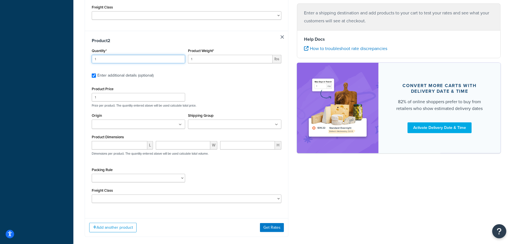
drag, startPoint x: 101, startPoint y: 53, endPoint x: 85, endPoint y: 54, distance: 16.4
click at [85, 54] on div "Product 1 Quantity* 1 Product Weight* 14 lbs Enter additional details (optional…" at bounding box center [187, 34] width 204 height 404
type input "13"
drag, startPoint x: 203, startPoint y: 53, endPoint x: 162, endPoint y: 54, distance: 41.5
click at [162, 54] on div "Quantity* 13 Product Weight* 1 lbs" at bounding box center [186, 57] width 192 height 21
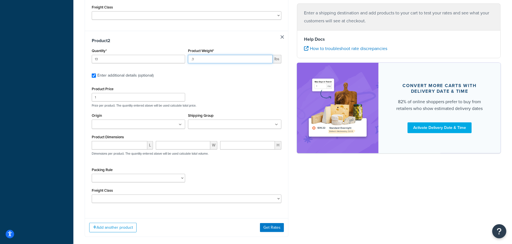
type input ".3"
click at [124, 121] on input "Origin" at bounding box center [118, 124] width 50 height 6
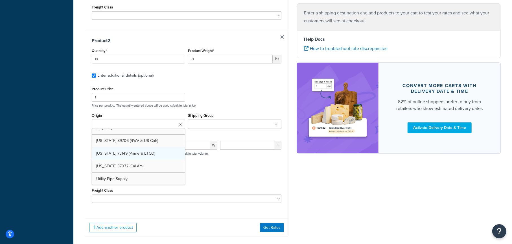
scroll to position [28, 0]
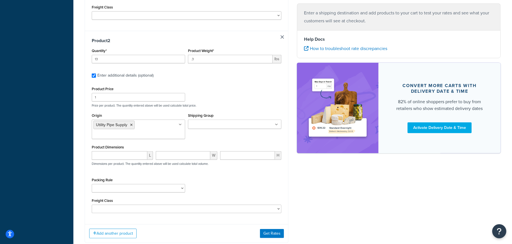
click at [262, 94] on div "Product Price 1 Price per product. The quantity entered above will be used calc…" at bounding box center [186, 96] width 192 height 22
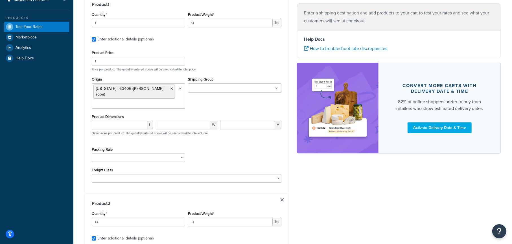
scroll to position [20, 0]
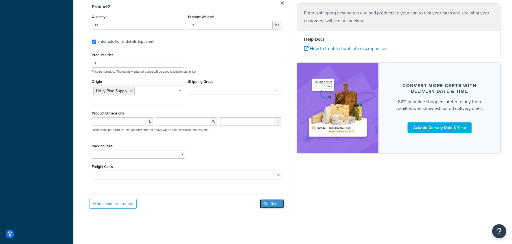
click at [275, 199] on button "Get Rates" at bounding box center [272, 203] width 24 height 9
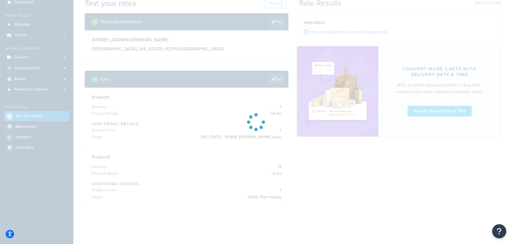
scroll to position [30, 0]
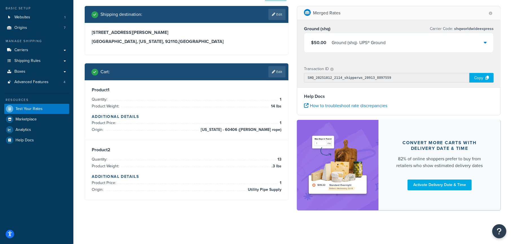
click at [387, 40] on div "$50.00 Ground (shq) - UPS® Ground" at bounding box center [398, 42] width 189 height 19
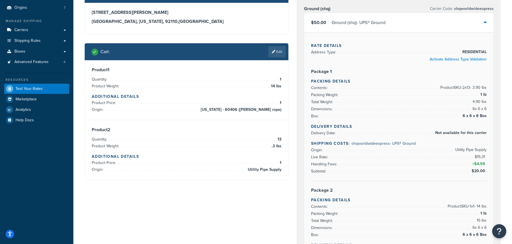
scroll to position [0, 0]
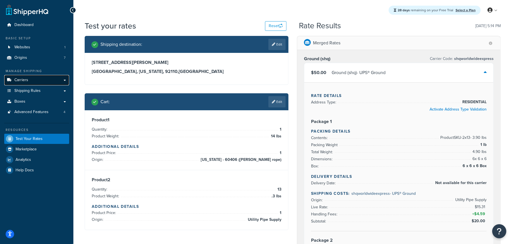
click at [31, 80] on link "Carriers" at bounding box center [36, 80] width 65 height 10
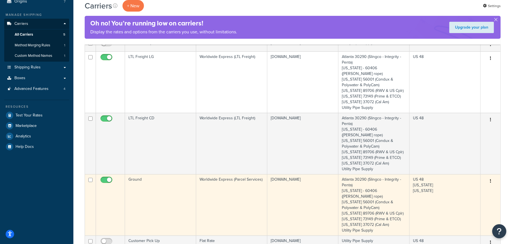
scroll to position [56, 0]
click at [492, 176] on button "button" at bounding box center [491, 180] width 8 height 9
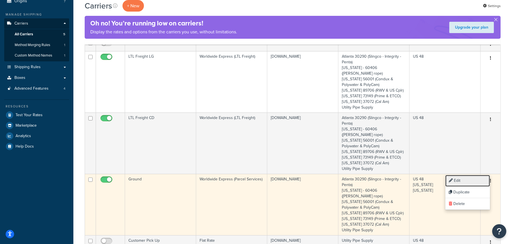
click at [465, 178] on link "Edit" at bounding box center [467, 181] width 45 height 12
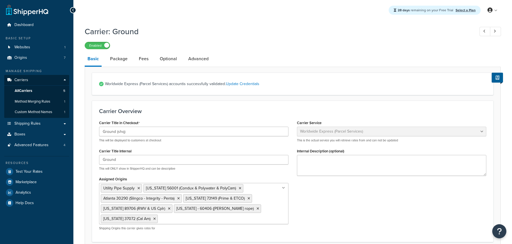
select select "worldwideExpress"
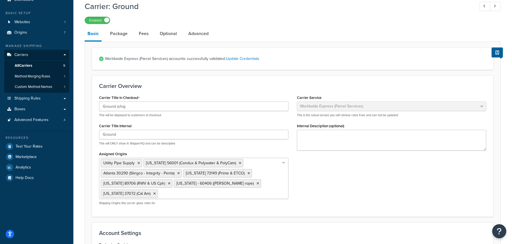
scroll to position [22, 0]
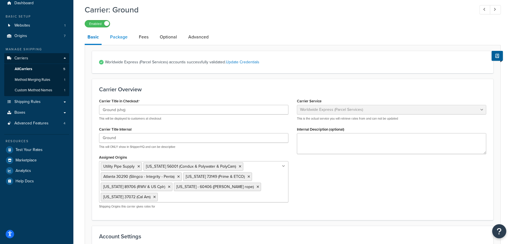
click at [124, 39] on link "Package" at bounding box center [118, 37] width 23 height 14
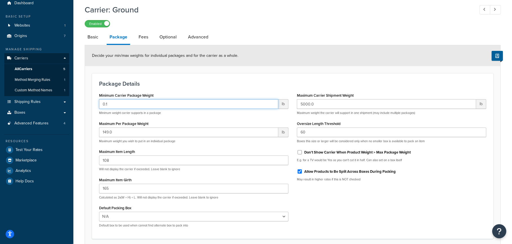
click at [126, 108] on input "0.1" at bounding box center [188, 104] width 179 height 10
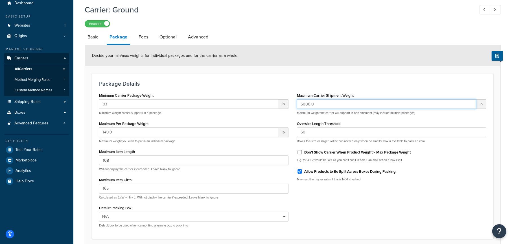
click at [330, 104] on input "5000.0" at bounding box center [386, 104] width 179 height 10
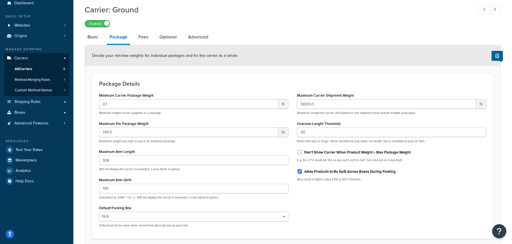
click at [252, 87] on div "Package Details Minimum Carrier Package Weight 0.1 lb Minimum weight carrier su…" at bounding box center [292, 155] width 401 height 165
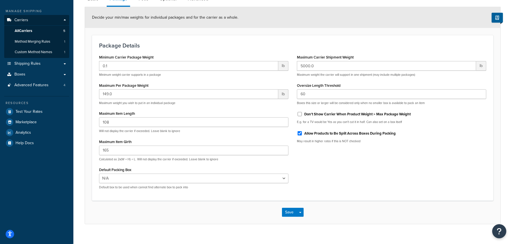
scroll to position [68, 0]
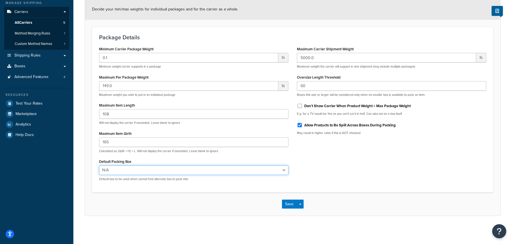
click at [135, 170] on select "N/A 60 x 60 Pallet 80 x 80 Pallet" at bounding box center [193, 170] width 189 height 10
click at [412, 175] on div "Minimum Carrier Package Weight 0.1 lb Minimum weight carrier supports in a pack…" at bounding box center [293, 115] width 396 height 140
click at [250, 172] on select "N/A 60 x 60 Pallet 80 x 80 Pallet" at bounding box center [193, 170] width 189 height 10
click at [405, 173] on div "Minimum Carrier Package Weight 0.1 lb Minimum weight carrier supports in a pack…" at bounding box center [293, 115] width 396 height 140
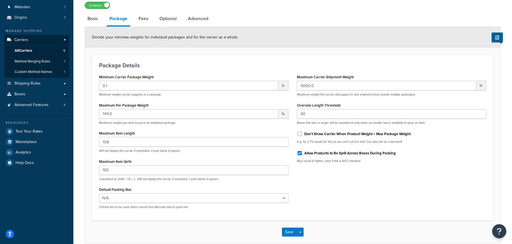
scroll to position [40, 0]
click at [149, 87] on input "0.1" at bounding box center [188, 86] width 179 height 10
click at [419, 216] on div "Package Details Minimum Carrier Package Weight 0.1 lb Minimum weight carrier su…" at bounding box center [292, 137] width 401 height 165
click at [404, 209] on div "Minimum Carrier Package Weight 0.1 lb Minimum weight carrier supports in a pack…" at bounding box center [293, 143] width 396 height 140
click at [143, 19] on link "Fees" at bounding box center [143, 19] width 15 height 14
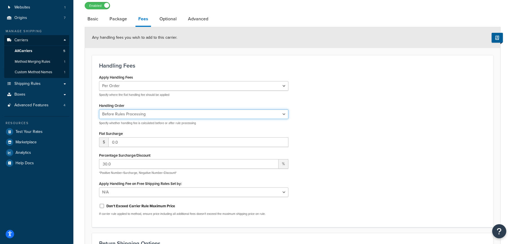
click at [189, 113] on select "Before Rules Processing After Rules Processing" at bounding box center [193, 114] width 189 height 10
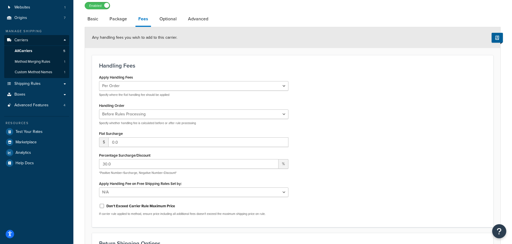
click at [371, 113] on div "Apply Handling Fees Per Order Per Item Per Package Specify where the flat handl…" at bounding box center [293, 146] width 396 height 147
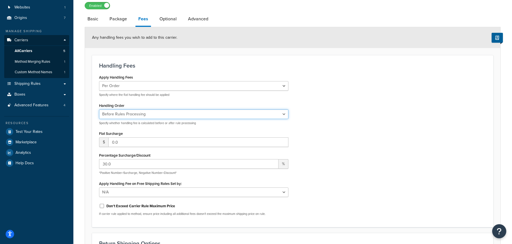
click at [153, 114] on select "Before Rules Processing After Rules Processing" at bounding box center [193, 114] width 189 height 10
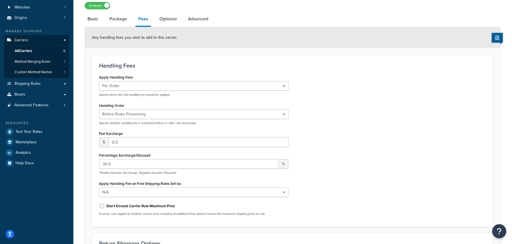
click at [386, 111] on div "Apply Handling Fees Per Order Per Item Per Package Specify where the flat handl…" at bounding box center [293, 146] width 396 height 147
click at [167, 86] on select "Per Order Per Item Per Package" at bounding box center [193, 86] width 189 height 10
click at [394, 89] on div "Apply Handling Fees Per Order Per Item Per Package Specify where the flat handl…" at bounding box center [293, 146] width 396 height 147
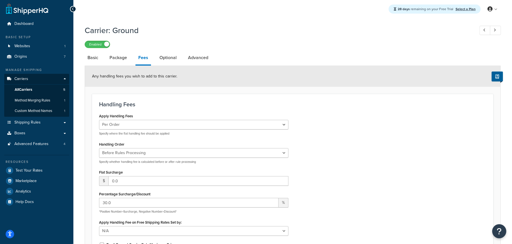
scroll to position [1, 0]
click at [167, 59] on link "Optional" at bounding box center [168, 58] width 23 height 14
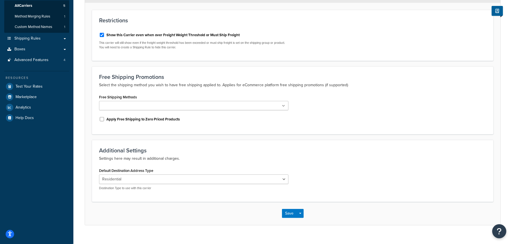
scroll to position [85, 0]
click at [141, 177] on select "Residential Business" at bounding box center [193, 179] width 189 height 10
click at [198, 157] on p "Settings here may result in additional charges." at bounding box center [292, 158] width 387 height 7
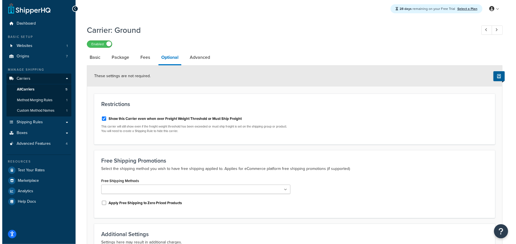
scroll to position [0, 0]
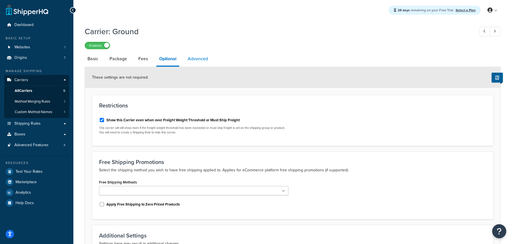
click at [194, 56] on link "Advanced" at bounding box center [198, 59] width 26 height 14
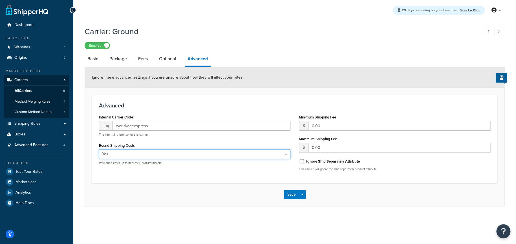
click at [135, 154] on select "Yes No" at bounding box center [195, 154] width 192 height 10
select select "false"
click at [99, 149] on select "Yes No" at bounding box center [195, 154] width 192 height 10
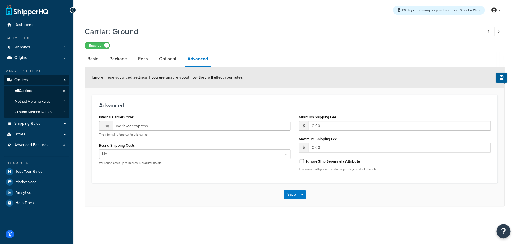
click at [335, 134] on div "Minimum Shipping Fee $ 0.00 Maximum Shipping Fee $ 0.00 Ignore Ship Separately …" at bounding box center [395, 144] width 200 height 62
click at [292, 192] on button "Save" at bounding box center [291, 194] width 15 height 9
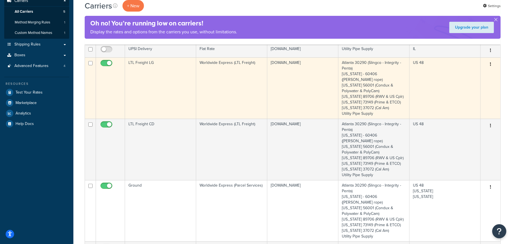
scroll to position [85, 0]
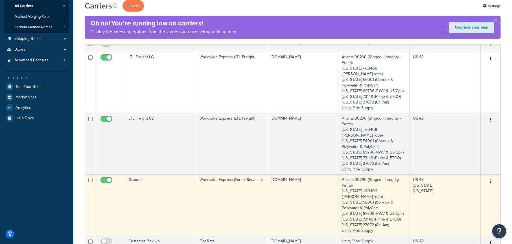
click at [163, 174] on td "Ground" at bounding box center [160, 204] width 71 height 61
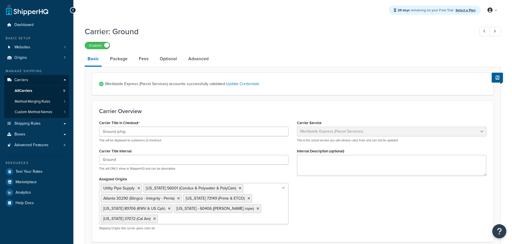
select select "worldwideExpress"
click at [197, 57] on link "Advanced" at bounding box center [198, 59] width 26 height 14
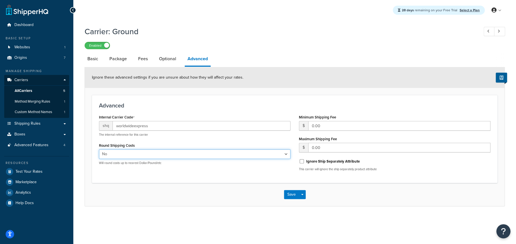
click at [152, 153] on select "Yes No" at bounding box center [195, 154] width 192 height 10
select select "true"
click at [99, 149] on select "Yes No" at bounding box center [195, 154] width 192 height 10
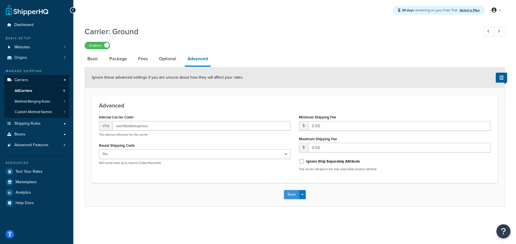
click at [292, 194] on button "Save" at bounding box center [291, 194] width 15 height 9
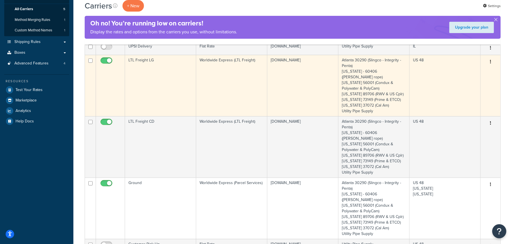
scroll to position [85, 0]
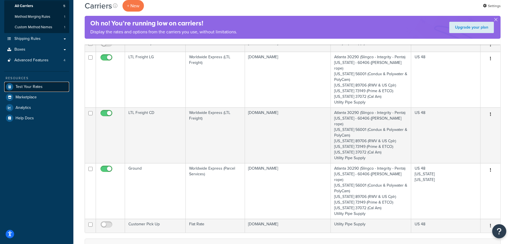
click at [30, 84] on span "Test Your Rates" at bounding box center [29, 86] width 27 height 5
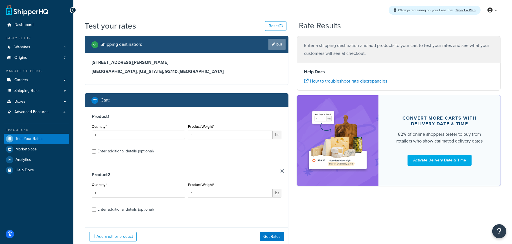
click at [275, 45] on link "Edit" at bounding box center [276, 44] width 17 height 11
select select "CA"
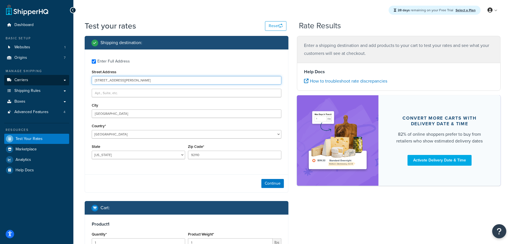
drag, startPoint x: 125, startPoint y: 79, endPoint x: 63, endPoint y: 81, distance: 61.8
click at [63, 81] on div "Dashboard Basic Setup Websites 1 Origins 7 Manage Shipping Carriers Carriers Al…" at bounding box center [256, 195] width 512 height 390
type input "[STREET_ADDRESS]"
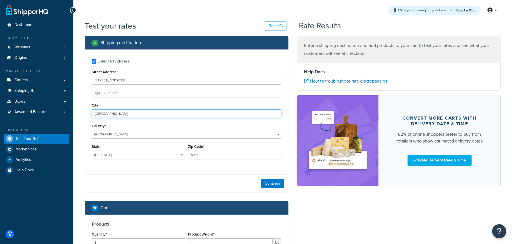
type input "[GEOGRAPHIC_DATA]"
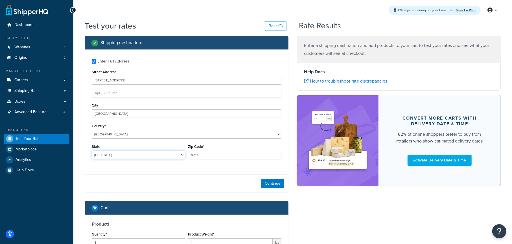
select select "WI"
type input "53703"
click at [274, 183] on button "Continue" at bounding box center [272, 183] width 23 height 9
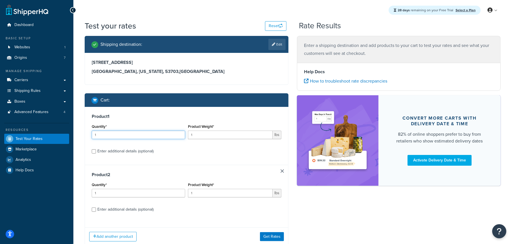
drag, startPoint x: 112, startPoint y: 135, endPoint x: 87, endPoint y: 136, distance: 25.7
click at [87, 136] on div "Product 1 Quantity* 1 Product Weight* 1 lbs Enter additional details (optional)" at bounding box center [186, 136] width 203 height 58
type input "15"
click at [199, 135] on input "1" at bounding box center [230, 134] width 85 height 8
drag, startPoint x: 199, startPoint y: 135, endPoint x: 171, endPoint y: 136, distance: 28.5
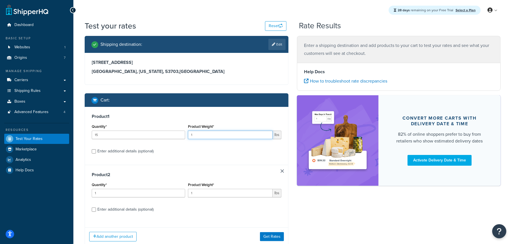
click at [171, 136] on div "Quantity* 15 Product Weight* 1 lbs" at bounding box center [186, 132] width 192 height 21
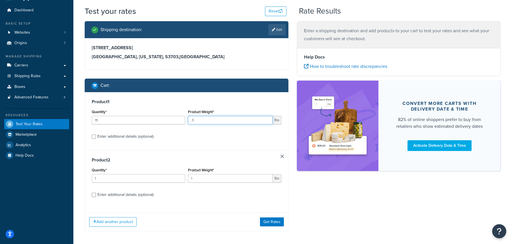
scroll to position [28, 0]
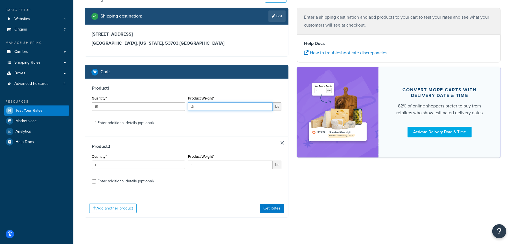
type input ".3"
click at [129, 122] on div "Enter additional details (optional)" at bounding box center [125, 123] width 56 height 8
click at [96, 122] on input "Enter additional details (optional)" at bounding box center [94, 123] width 4 height 4
checkbox input "true"
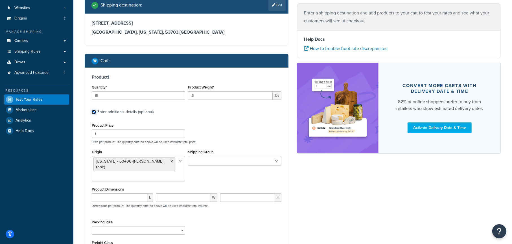
scroll to position [56, 0]
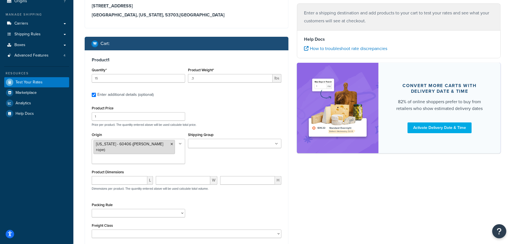
click at [170, 144] on icon at bounding box center [171, 143] width 3 height 3
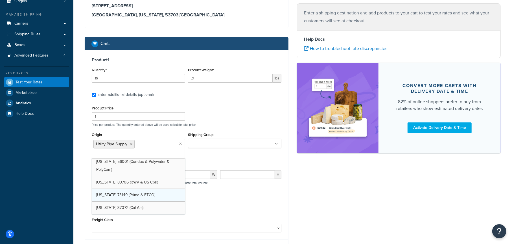
scroll to position [28, 0]
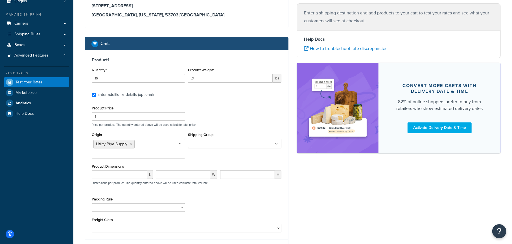
click at [214, 155] on div "Origin Utility Pipe Supply Atlanta 30290 (Slingco - Integrity - Penta) Illinois…" at bounding box center [186, 147] width 192 height 32
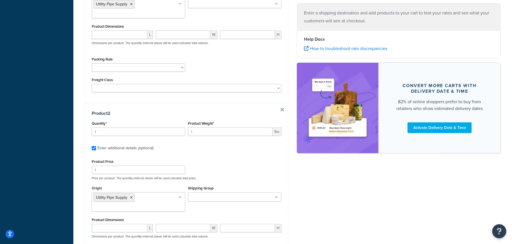
scroll to position [198, 0]
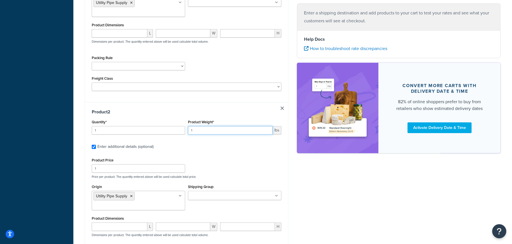
click at [201, 131] on input "1" at bounding box center [230, 130] width 85 height 8
click at [200, 131] on input "1" at bounding box center [230, 130] width 85 height 8
click at [200, 132] on input "1" at bounding box center [230, 130] width 85 height 8
drag, startPoint x: 211, startPoint y: 130, endPoint x: 174, endPoint y: 133, distance: 37.1
click at [174, 133] on div "Quantity* 1 Product Weight* 1 lbs" at bounding box center [186, 128] width 192 height 21
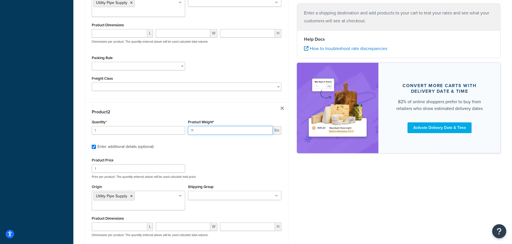
type input "11"
click at [132, 195] on icon at bounding box center [131, 195] width 3 height 3
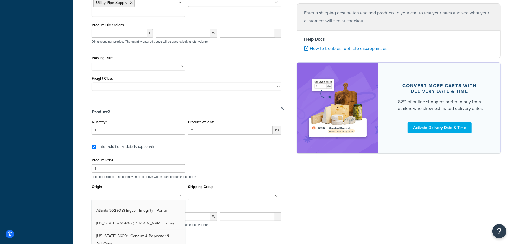
scroll to position [0, 0]
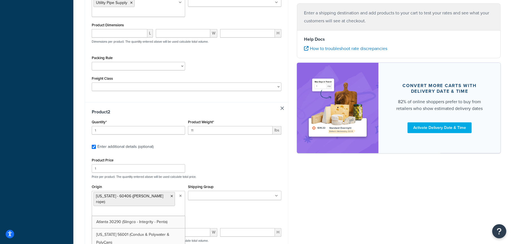
click at [258, 159] on div "Product Price 1 Price per product. The quantity entered above will be used calc…" at bounding box center [186, 167] width 192 height 22
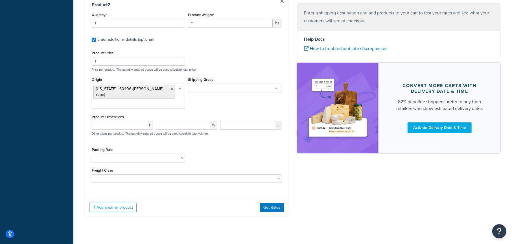
scroll to position [308, 0]
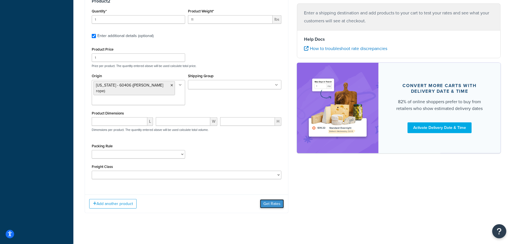
click at [278, 199] on button "Get Rates" at bounding box center [272, 203] width 24 height 9
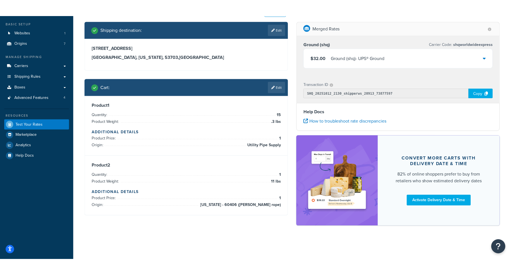
scroll to position [0, 0]
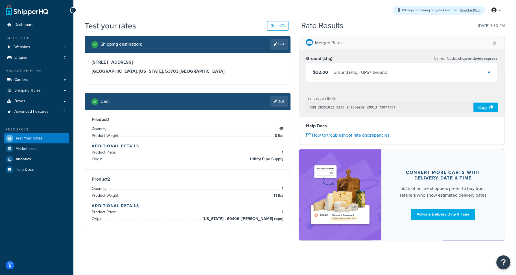
click at [489, 74] on icon at bounding box center [489, 72] width 3 height 5
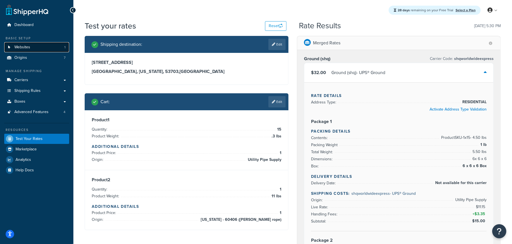
click at [25, 44] on link "Websites 1" at bounding box center [36, 47] width 65 height 10
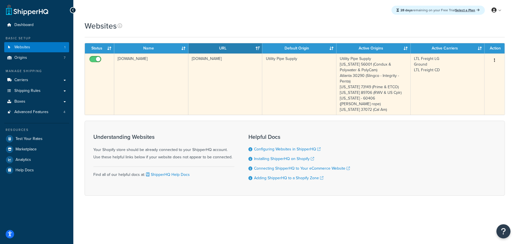
click at [92, 59] on input "checkbox" at bounding box center [96, 60] width 16 height 7
checkbox input "false"
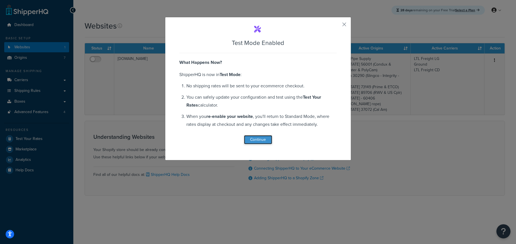
click at [260, 140] on button "Continue" at bounding box center [258, 139] width 28 height 9
